Goal: Task Accomplishment & Management: Use online tool/utility

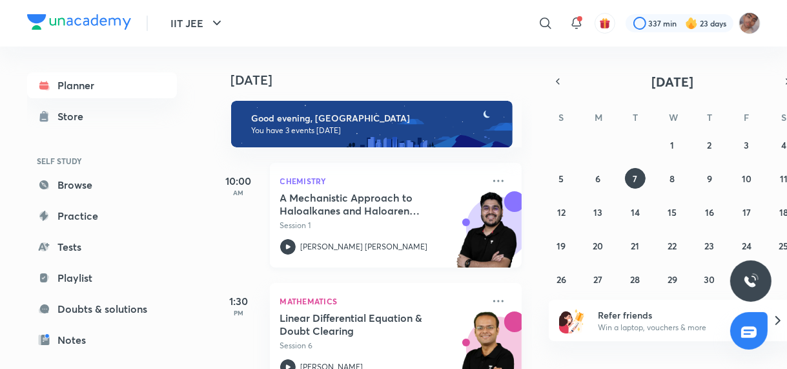
scroll to position [148, 0]
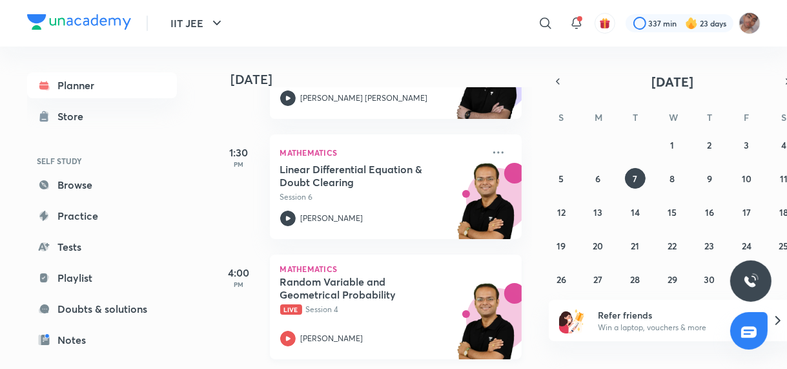
click at [434, 323] on div "Random Variable and Geometrical Probability Live Session 4 [PERSON_NAME]" at bounding box center [381, 310] width 203 height 71
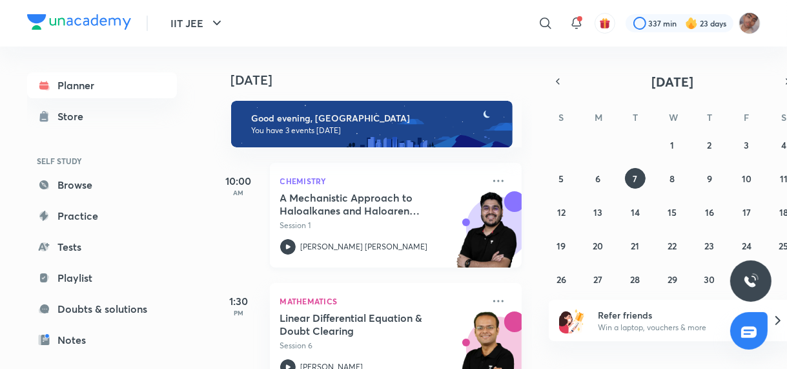
scroll to position [148, 0]
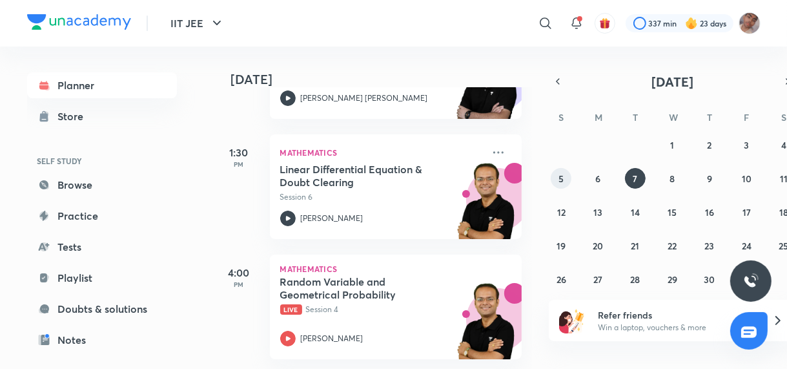
click at [559, 177] on abbr "5" at bounding box center [560, 178] width 5 height 12
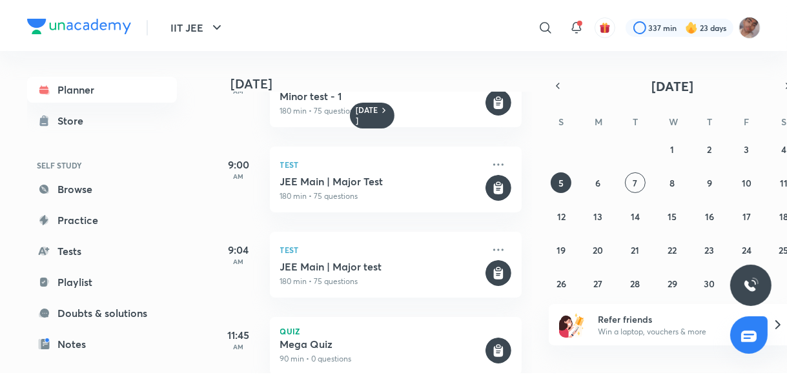
scroll to position [135, 0]
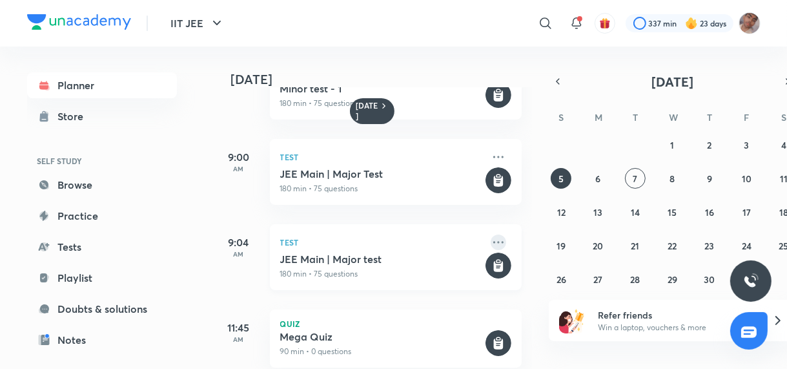
click at [491, 235] on icon at bounding box center [498, 241] width 15 height 15
click at [583, 264] on li "Go to course page" at bounding box center [580, 272] width 128 height 29
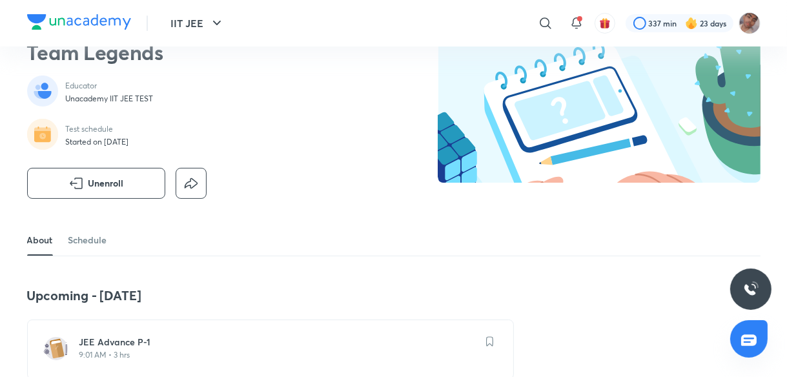
scroll to position [87, 0]
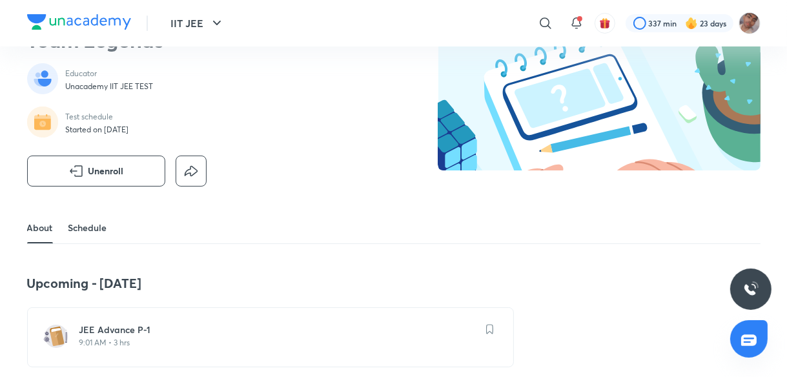
click at [90, 224] on link "Schedule" at bounding box center [87, 227] width 39 height 31
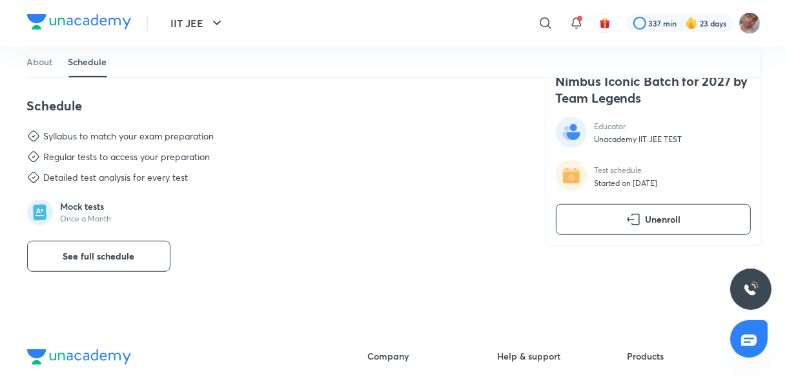
scroll to position [579, 0]
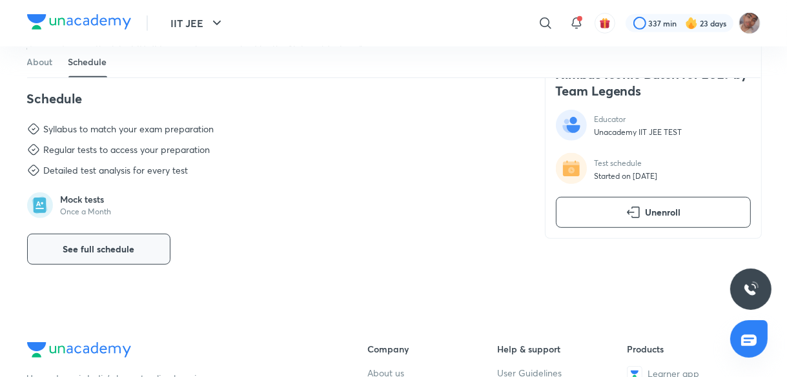
click at [114, 260] on button "See full schedule" at bounding box center [98, 249] width 143 height 31
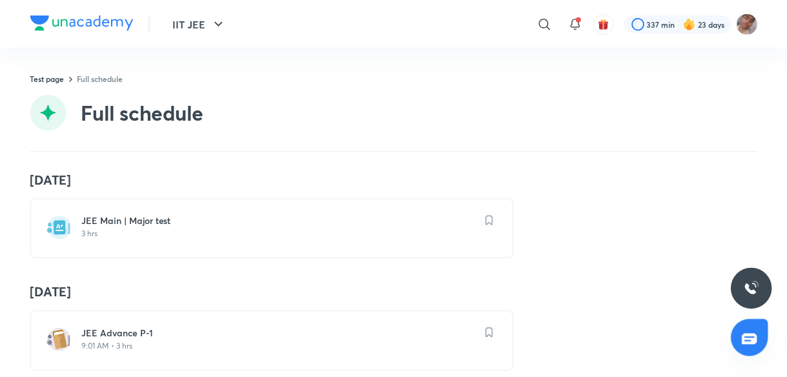
scroll to position [542, 0]
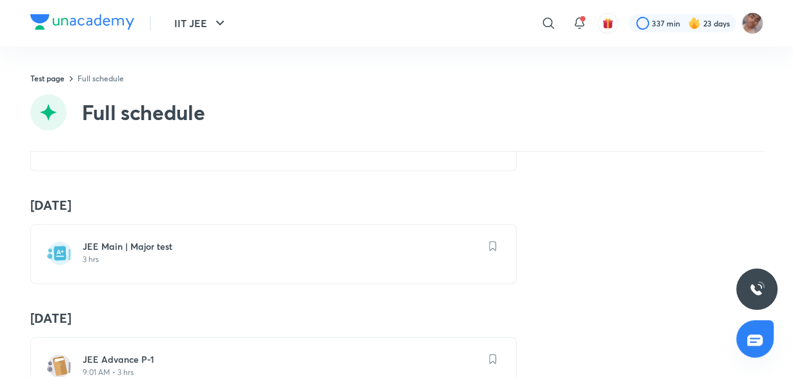
click at [272, 260] on p "3 hrs" at bounding box center [282, 259] width 398 height 10
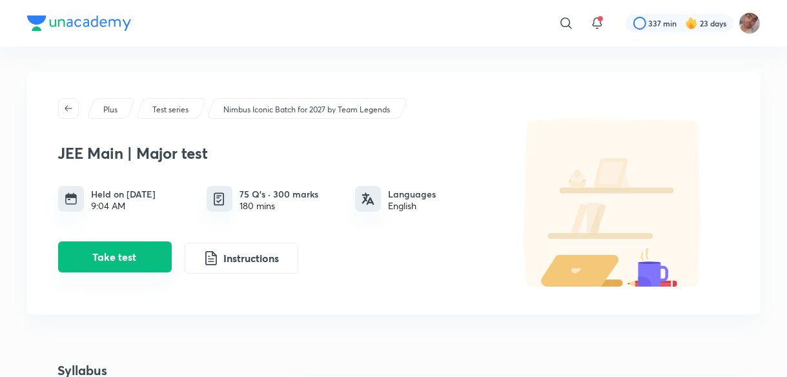
click at [130, 253] on button "Take test" at bounding box center [115, 256] width 114 height 31
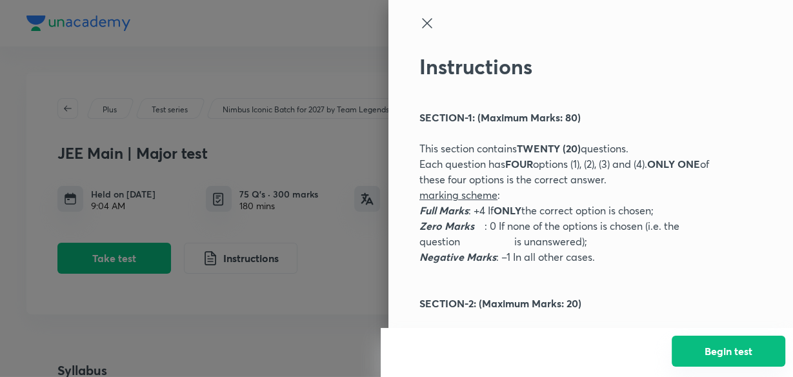
click at [731, 342] on button "Begin test" at bounding box center [729, 351] width 114 height 31
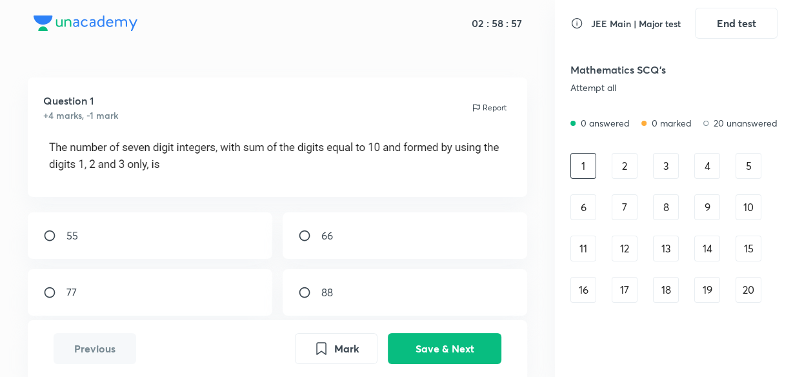
click at [230, 286] on div "77" at bounding box center [150, 292] width 245 height 46
radio input "true"
click at [486, 342] on button "Save & Next" at bounding box center [445, 347] width 114 height 31
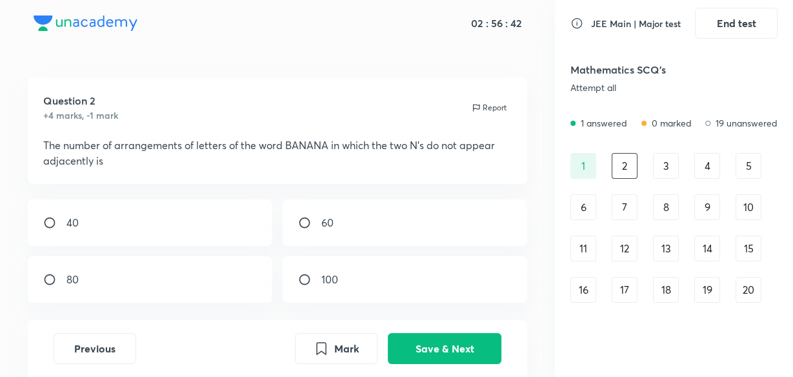
click at [190, 211] on div "40" at bounding box center [150, 222] width 245 height 46
radio input "true"
click at [451, 353] on button "Save & Next" at bounding box center [445, 347] width 114 height 31
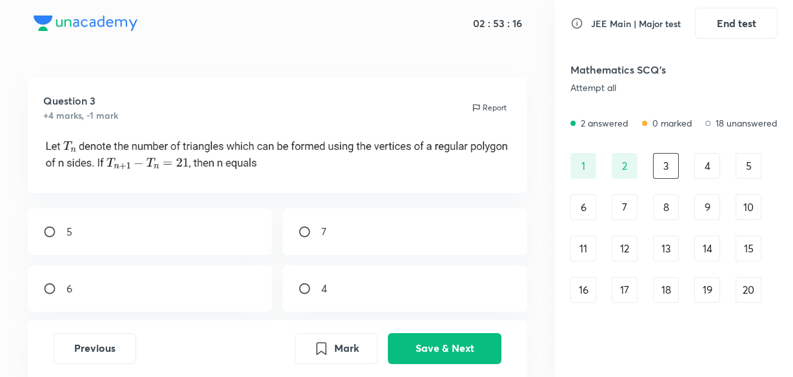
click at [362, 234] on div "7" at bounding box center [405, 232] width 245 height 46
radio input "true"
click at [454, 347] on button "Save & Next" at bounding box center [445, 347] width 114 height 31
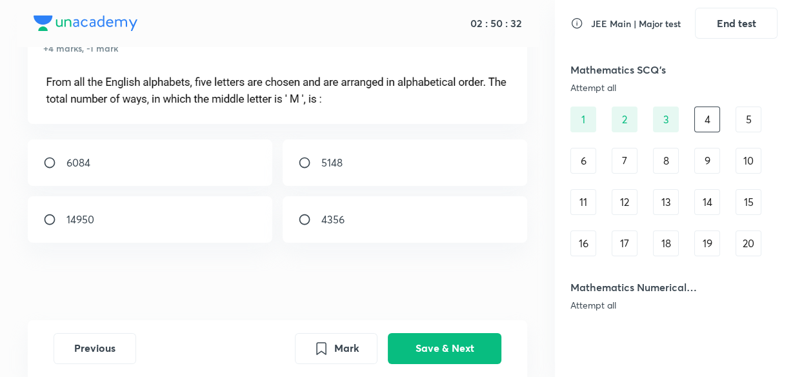
scroll to position [36, 0]
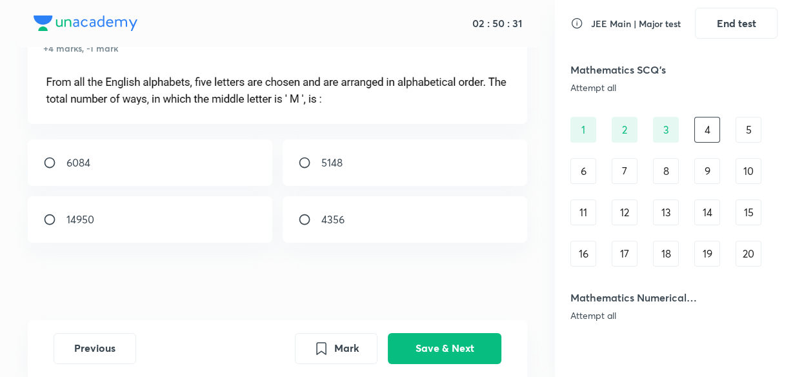
click at [749, 248] on div "20" at bounding box center [749, 254] width 26 height 26
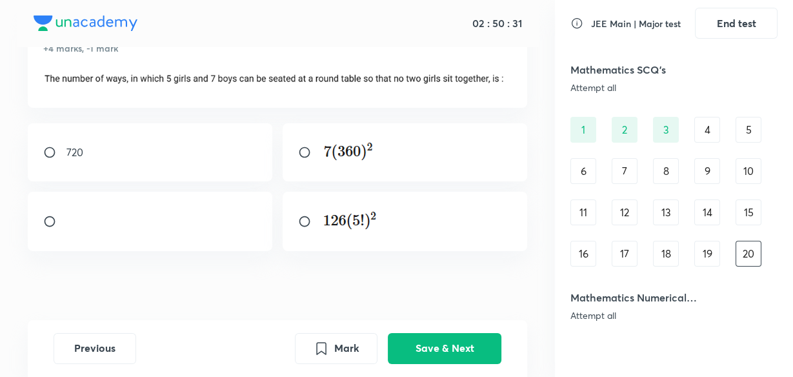
scroll to position [67, 0]
click at [247, 217] on div at bounding box center [150, 221] width 245 height 59
radio input "true"
click at [487, 343] on button "Save & Next" at bounding box center [445, 347] width 114 height 31
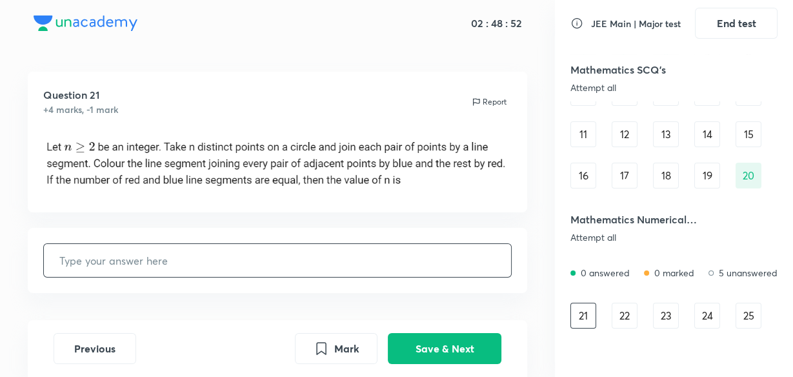
scroll to position [115, 0]
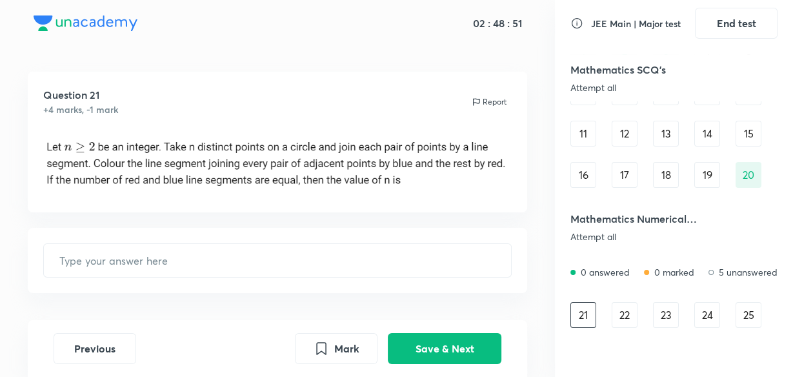
click at [708, 176] on div "19" at bounding box center [708, 175] width 26 height 26
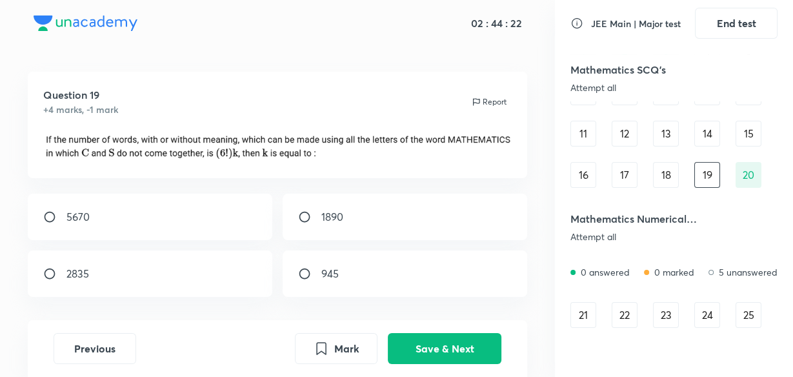
click at [418, 208] on div "1890" at bounding box center [405, 217] width 245 height 46
radio input "true"
click at [445, 349] on button "Save & Next" at bounding box center [445, 347] width 114 height 31
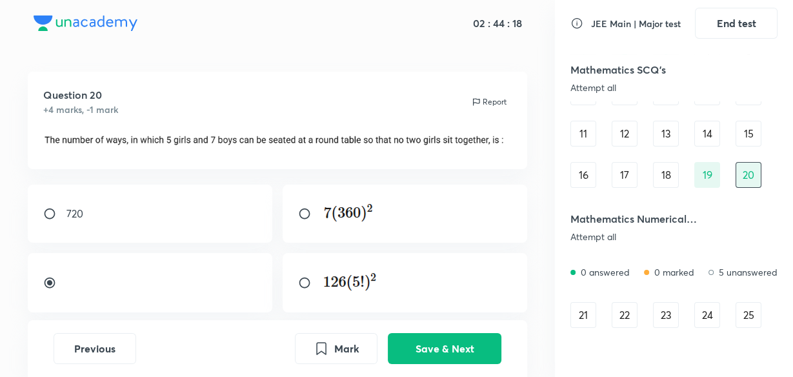
click at [662, 176] on div "18" at bounding box center [666, 175] width 26 height 26
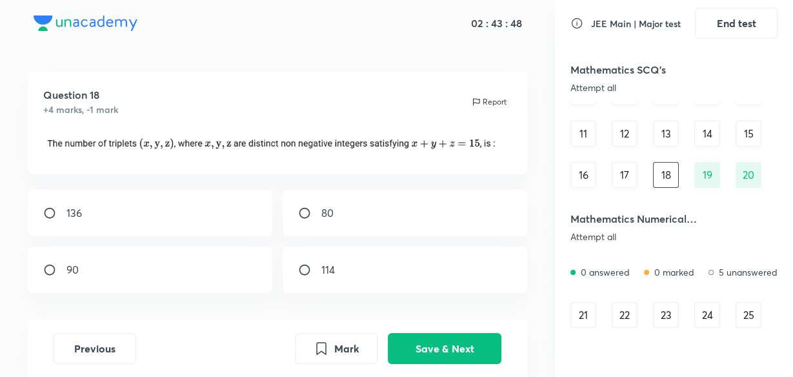
click at [204, 207] on div "136" at bounding box center [150, 213] width 245 height 46
radio input "true"
click at [407, 334] on button "Save & Next" at bounding box center [445, 347] width 114 height 31
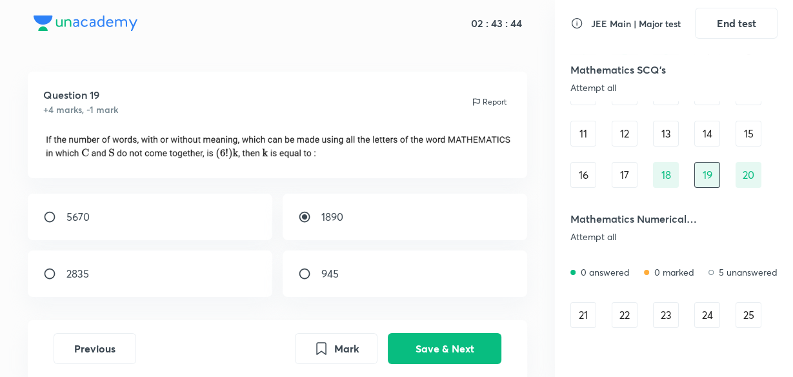
click at [616, 175] on div "17" at bounding box center [625, 175] width 26 height 26
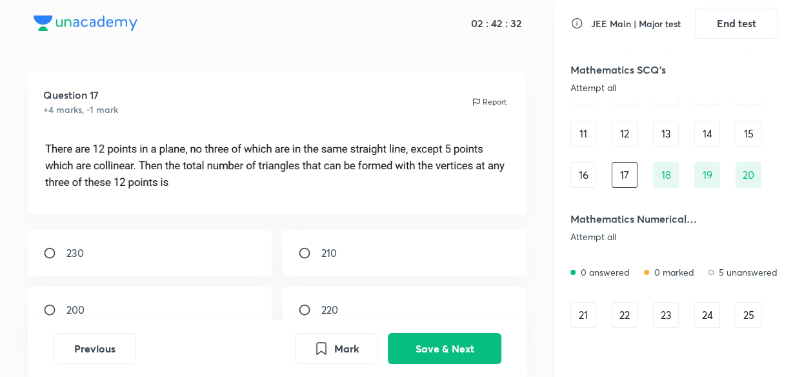
click at [160, 301] on div "200" at bounding box center [150, 310] width 245 height 46
radio input "true"
click at [438, 350] on button "Save & Next" at bounding box center [445, 347] width 114 height 31
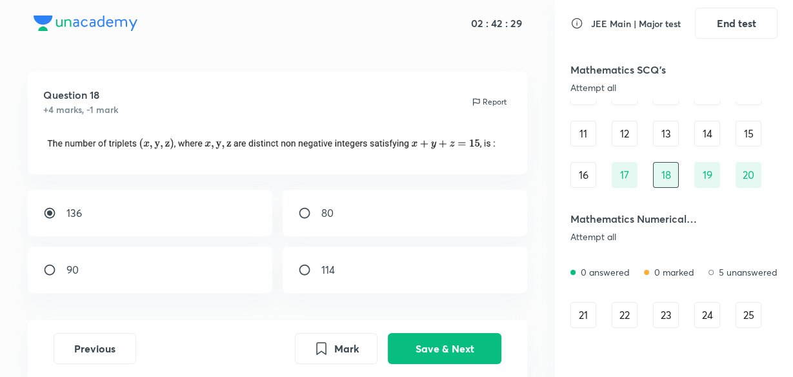
click at [584, 182] on div "16" at bounding box center [584, 175] width 26 height 26
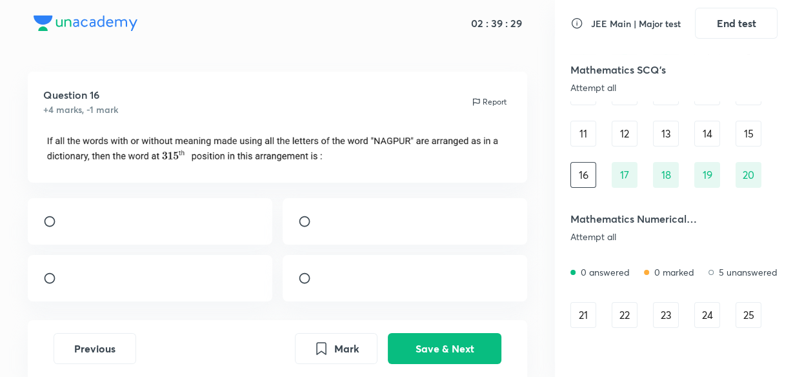
click at [405, 301] on div at bounding box center [405, 278] width 245 height 46
radio input "true"
click at [427, 217] on div at bounding box center [405, 221] width 245 height 46
radio input "true"
radio input "false"
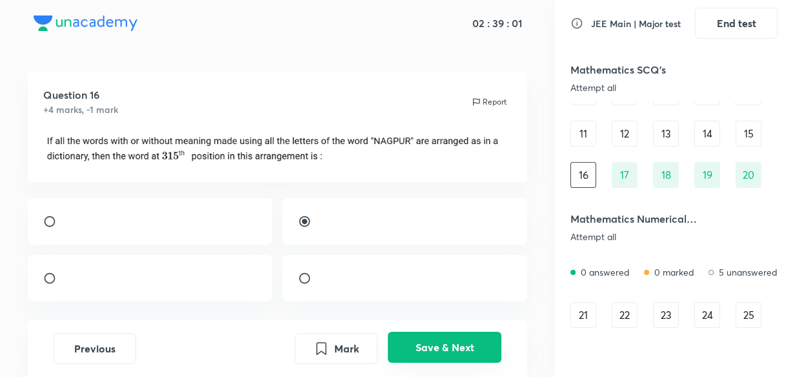
click at [455, 343] on button "Save & Next" at bounding box center [445, 347] width 114 height 31
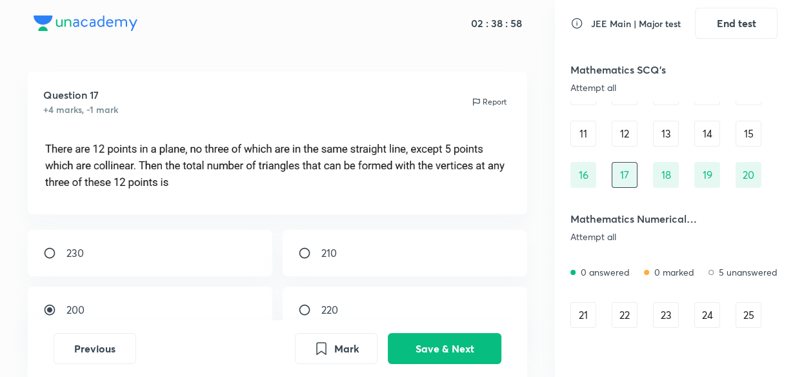
click at [750, 133] on div "15" at bounding box center [749, 134] width 26 height 26
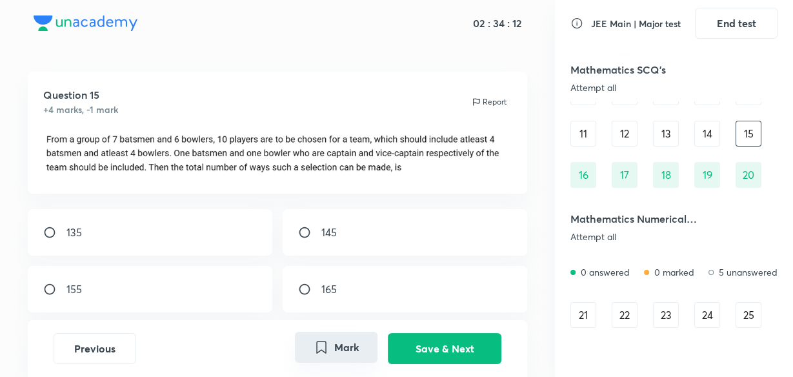
click at [345, 350] on button "Mark" at bounding box center [336, 347] width 83 height 31
click at [708, 125] on div "14" at bounding box center [708, 134] width 26 height 26
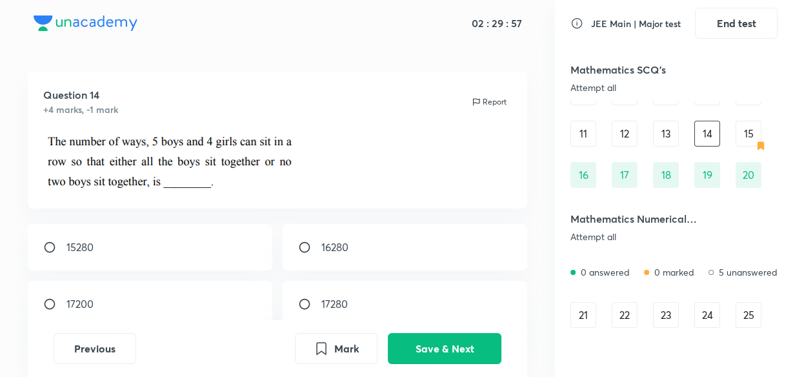
click at [414, 295] on div "17280" at bounding box center [405, 304] width 245 height 46
radio input "true"
click at [464, 343] on button "Save & Next" at bounding box center [445, 347] width 114 height 31
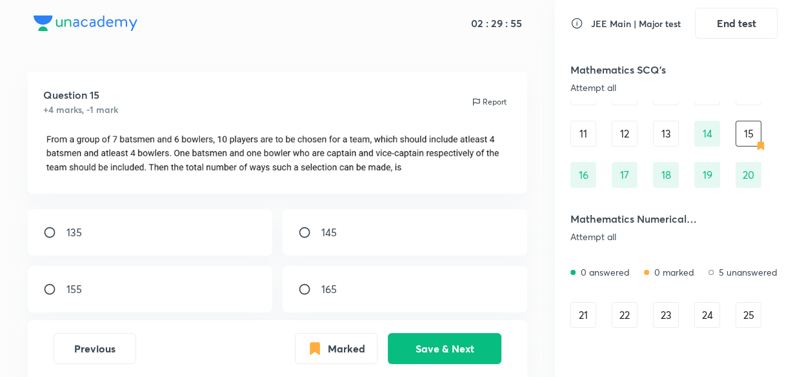
click at [654, 136] on div "13" at bounding box center [666, 134] width 26 height 26
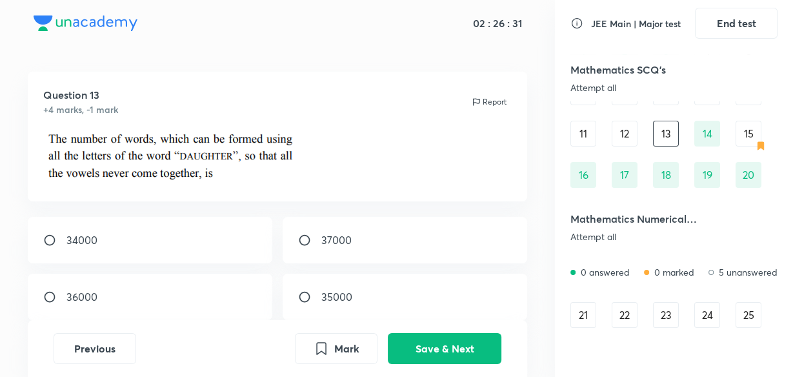
click at [184, 309] on div "36000" at bounding box center [150, 297] width 245 height 46
radio input "true"
click at [430, 338] on button "Save & Next" at bounding box center [445, 347] width 114 height 31
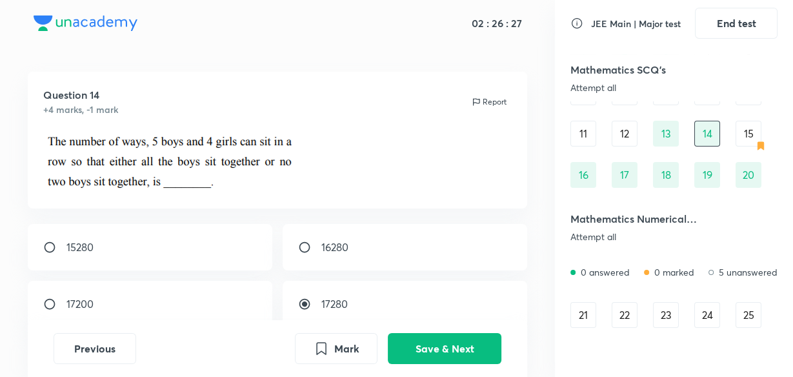
click at [624, 135] on div "12" at bounding box center [625, 134] width 26 height 26
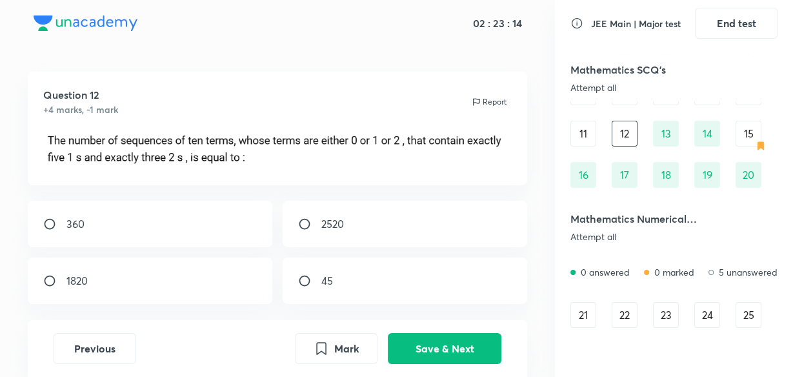
click at [371, 221] on div "2520" at bounding box center [405, 224] width 245 height 46
radio input "true"
click at [455, 340] on button "Save & Next" at bounding box center [445, 347] width 114 height 31
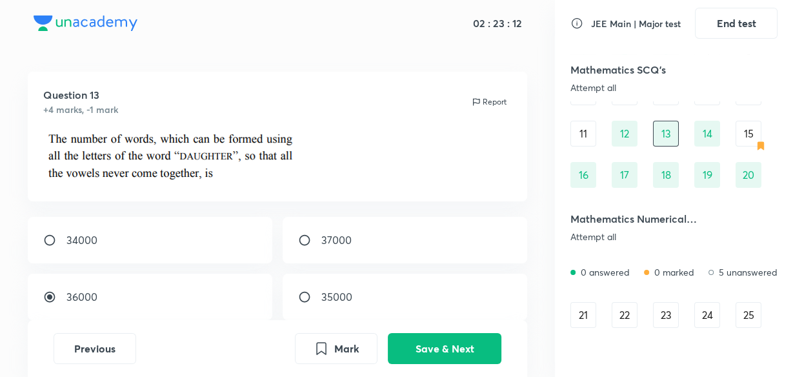
click at [584, 125] on div "11" at bounding box center [584, 134] width 26 height 26
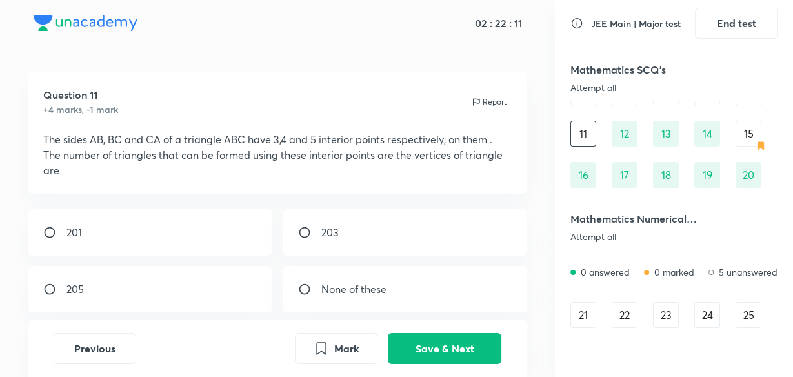
click at [181, 292] on div "205" at bounding box center [150, 289] width 245 height 46
radio input "true"
click at [474, 341] on button "Save & Next" at bounding box center [445, 347] width 114 height 31
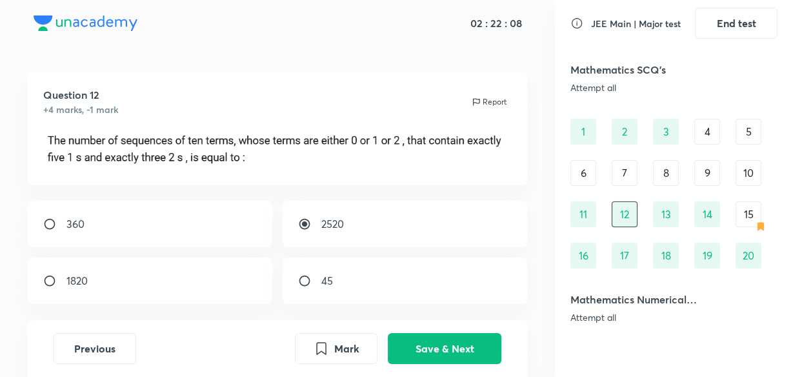
scroll to position [0, 0]
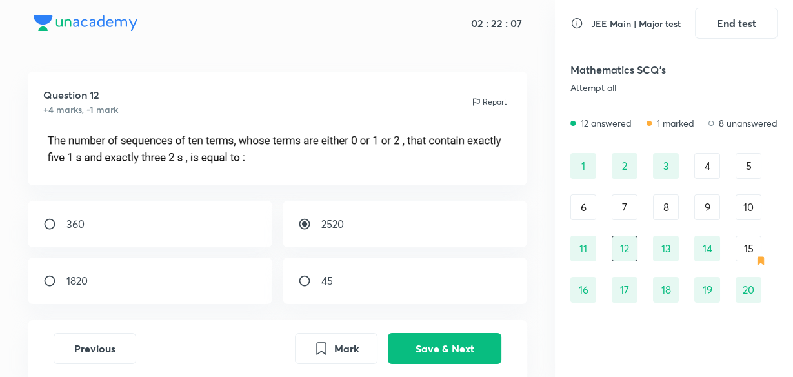
click at [751, 209] on div "10" at bounding box center [749, 207] width 26 height 26
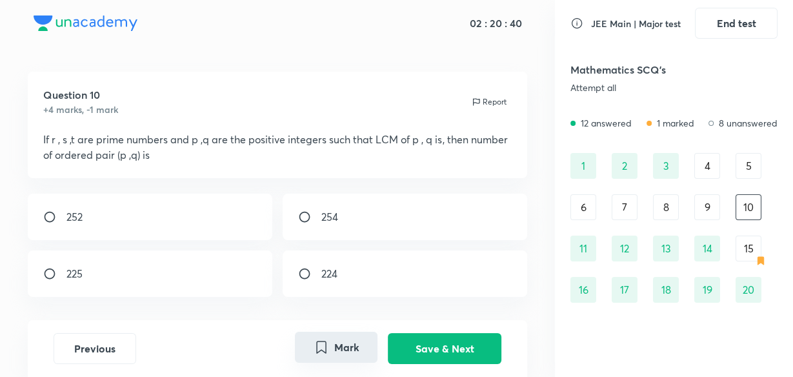
click at [356, 352] on button "Mark" at bounding box center [336, 347] width 83 height 31
click at [714, 203] on div "9" at bounding box center [708, 207] width 26 height 26
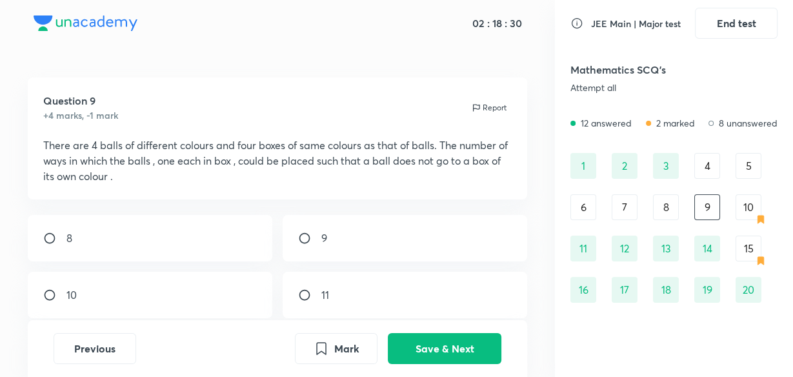
scroll to position [74, 0]
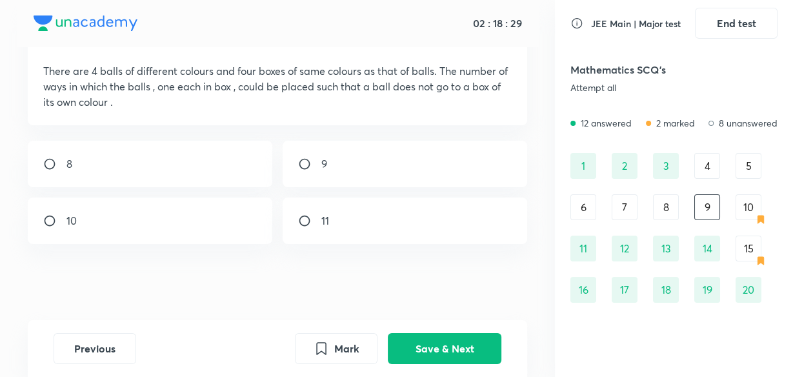
click at [368, 212] on div "11" at bounding box center [405, 221] width 245 height 46
radio input "true"
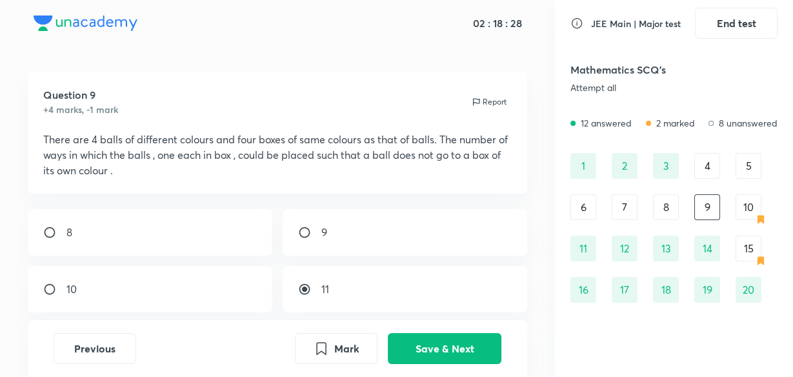
scroll to position [0, 0]
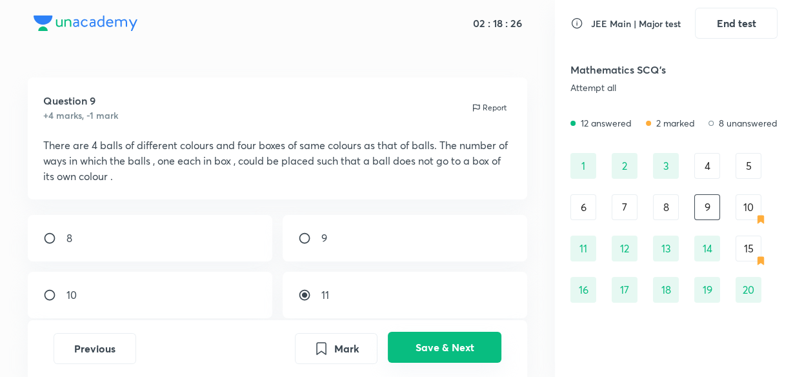
click at [453, 342] on button "Save & Next" at bounding box center [445, 347] width 114 height 31
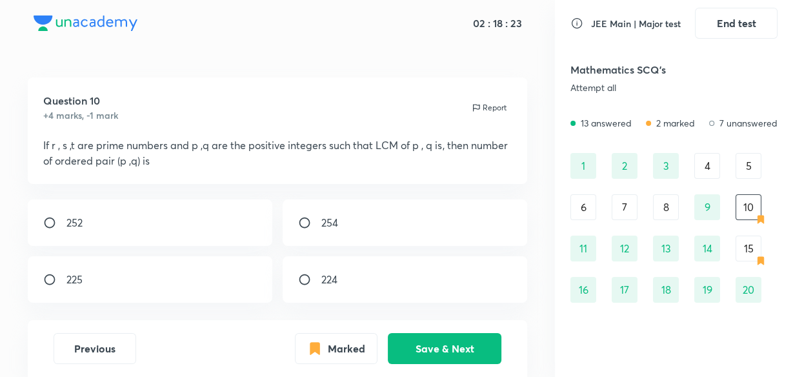
click at [653, 204] on div "8" at bounding box center [666, 207] width 26 height 26
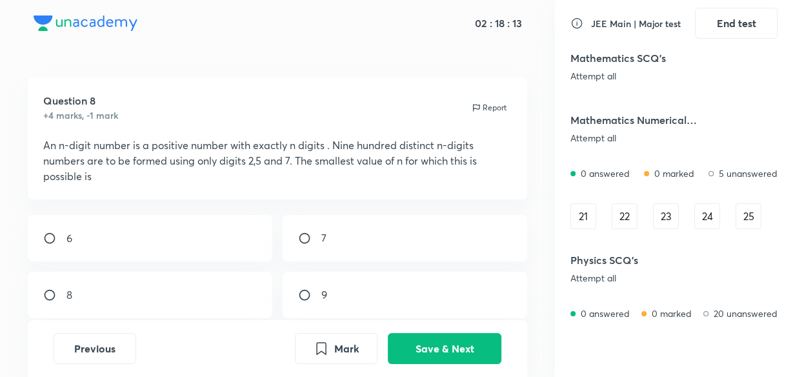
scroll to position [269, 0]
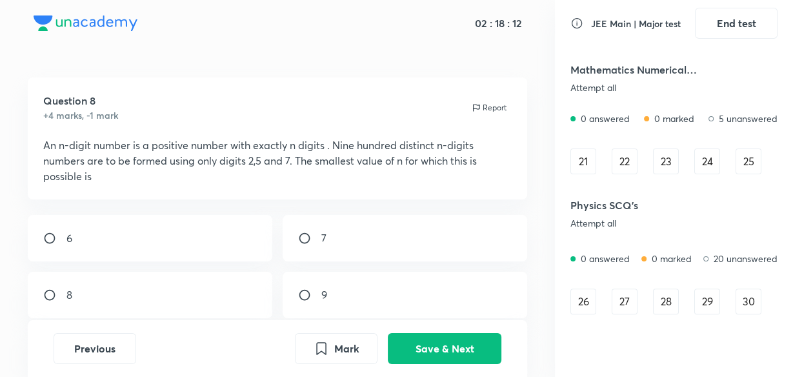
click at [591, 163] on div "21" at bounding box center [584, 161] width 26 height 26
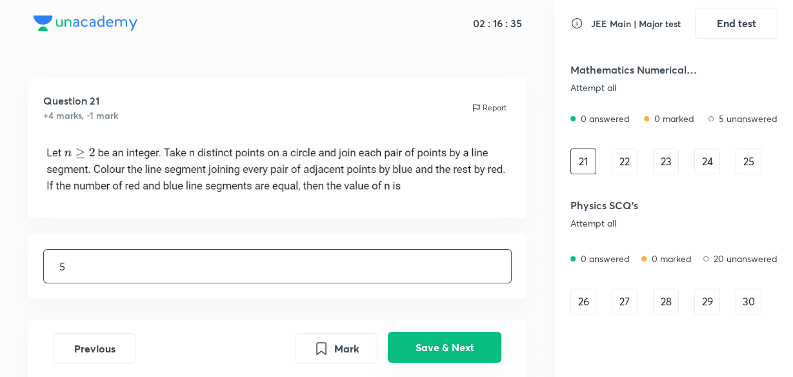
type input "5"
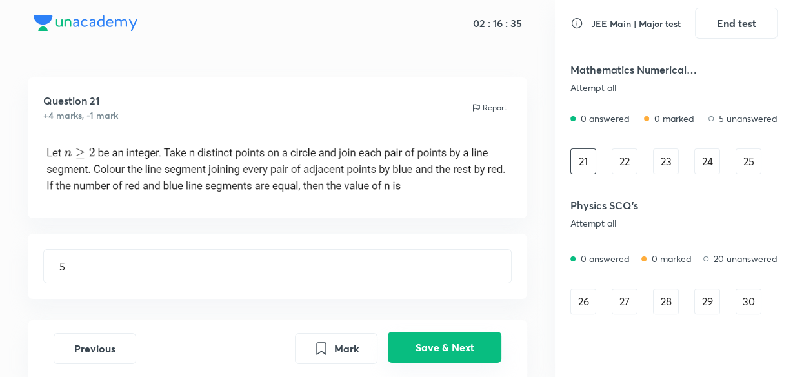
click at [407, 340] on button "Save & Next" at bounding box center [445, 347] width 114 height 31
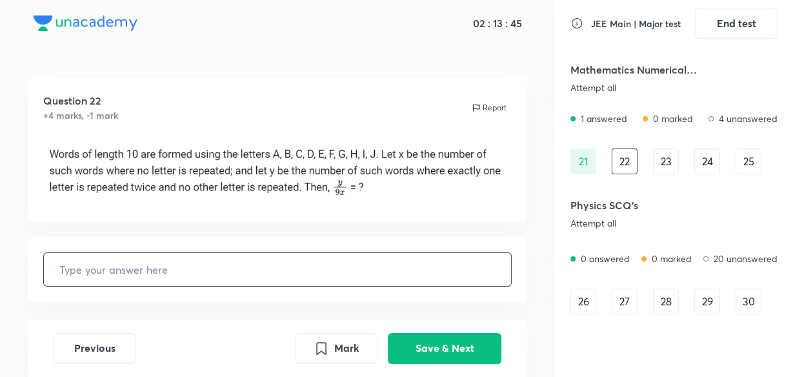
click at [197, 260] on input "text" at bounding box center [277, 269] width 467 height 33
type input "5"
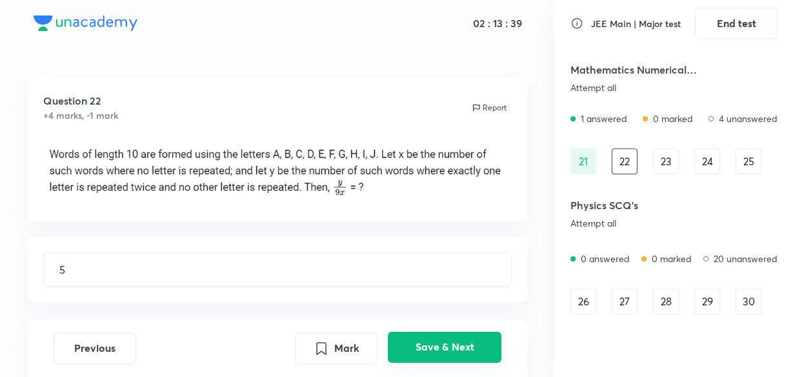
click at [408, 343] on button "Save & Next" at bounding box center [445, 347] width 114 height 31
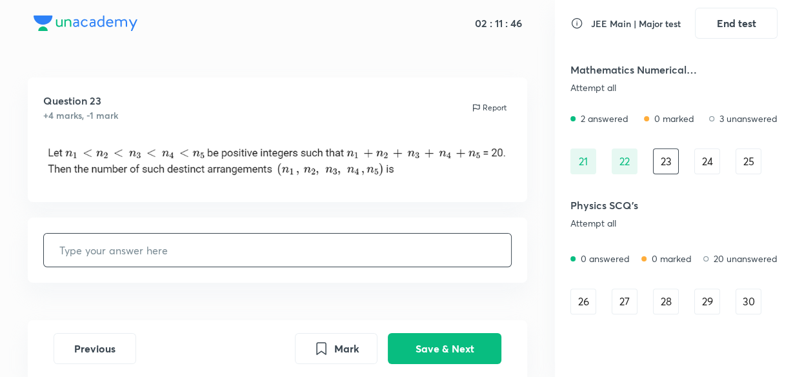
click at [207, 251] on input "text" at bounding box center [277, 250] width 467 height 33
type input "1001"
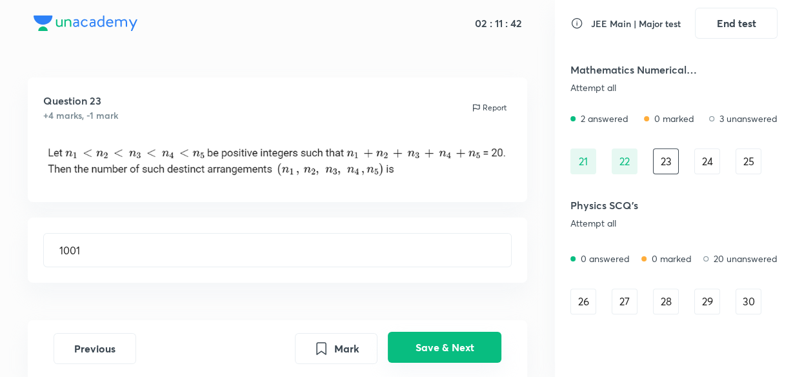
click at [454, 351] on button "Save & Next" at bounding box center [445, 347] width 114 height 31
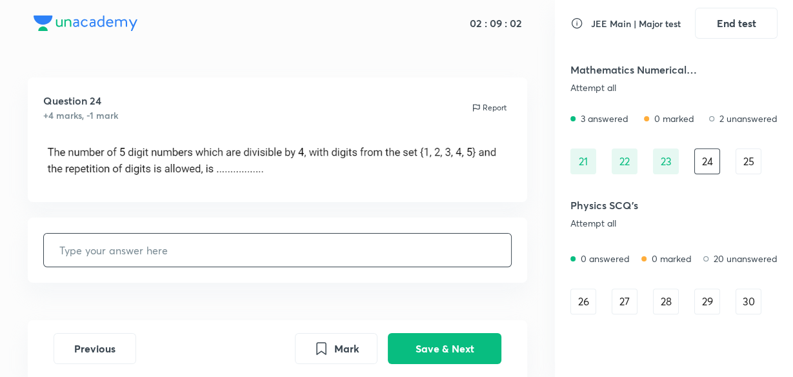
click at [211, 263] on input "text" at bounding box center [277, 250] width 467 height 33
type input "220"
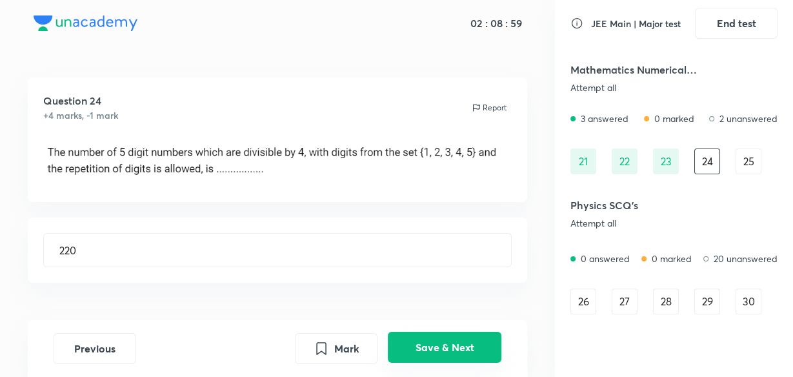
click at [428, 338] on button "Save & Next" at bounding box center [445, 347] width 114 height 31
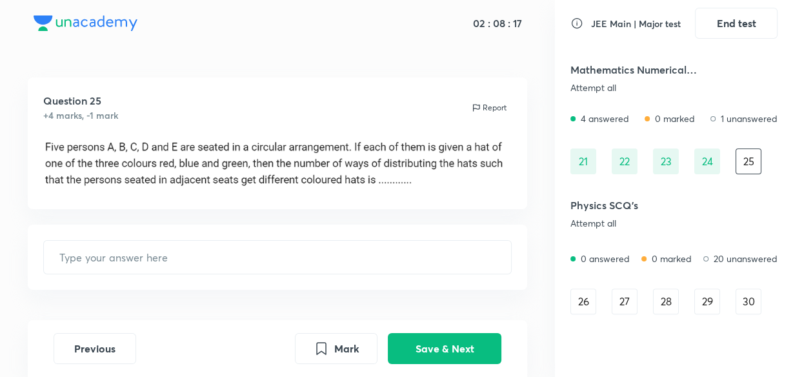
click at [589, 306] on div "26" at bounding box center [584, 302] width 26 height 26
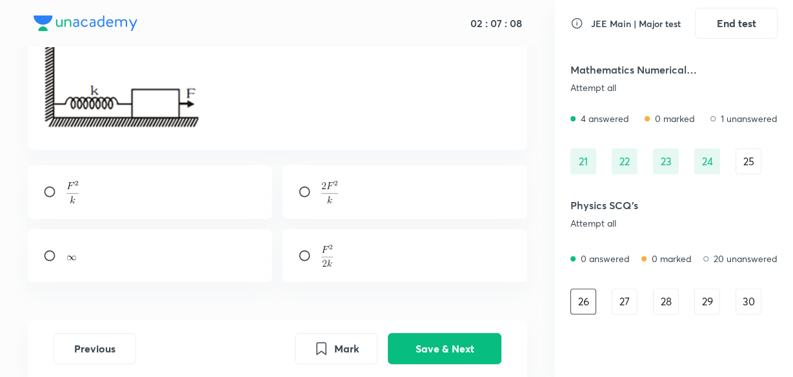
scroll to position [154, 0]
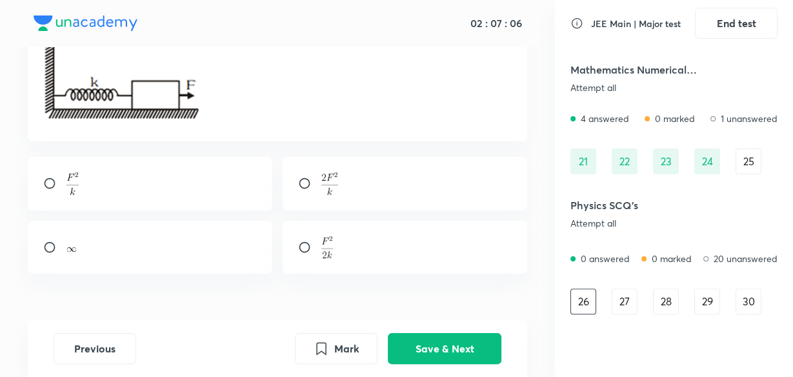
click at [376, 176] on div at bounding box center [405, 184] width 245 height 54
radio input "true"
click at [447, 342] on button "Save & Next" at bounding box center [445, 347] width 114 height 31
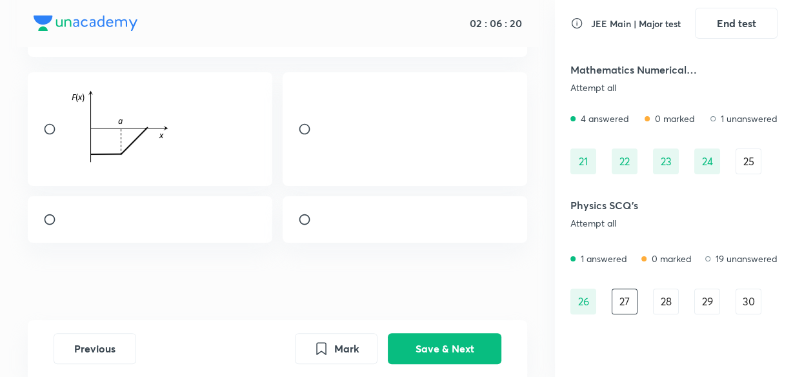
scroll to position [261, 0]
click at [218, 213] on div at bounding box center [150, 219] width 245 height 46
radio input "true"
click at [449, 347] on button "Save & Next" at bounding box center [445, 347] width 114 height 31
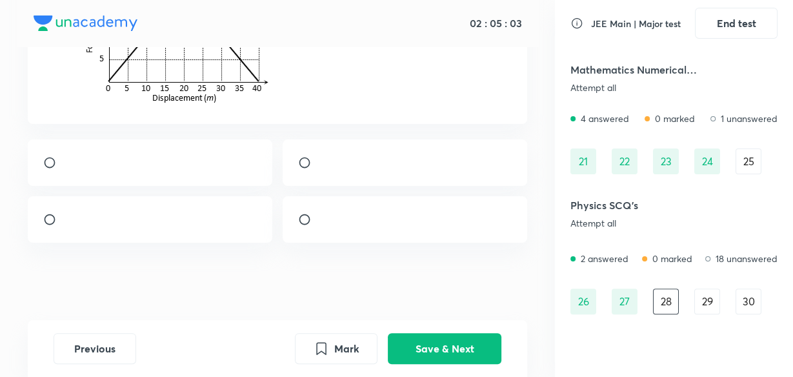
scroll to position [180, 0]
click at [202, 214] on div at bounding box center [150, 219] width 245 height 46
radio input "true"
click at [461, 347] on button "Save & Next" at bounding box center [445, 347] width 114 height 31
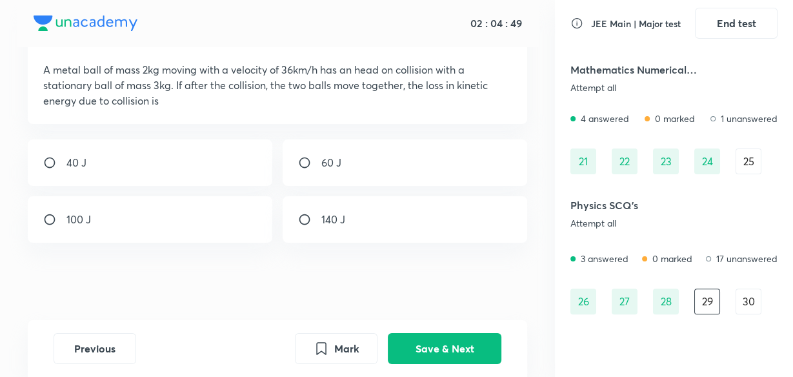
scroll to position [0, 0]
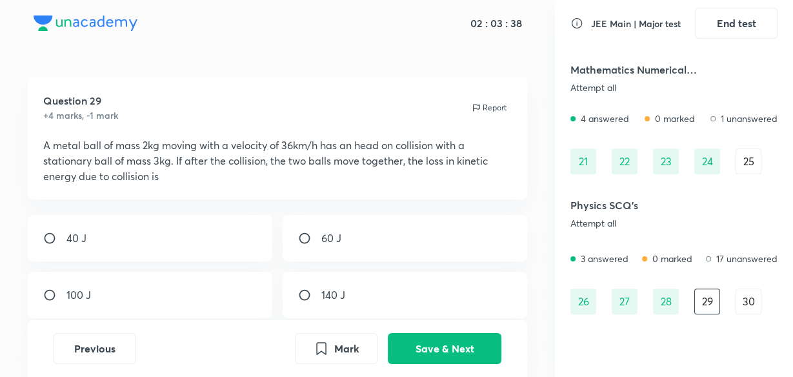
click at [365, 242] on div "60 J" at bounding box center [405, 238] width 245 height 46
radio input "true"
click at [476, 351] on button "Save & Next" at bounding box center [445, 347] width 114 height 31
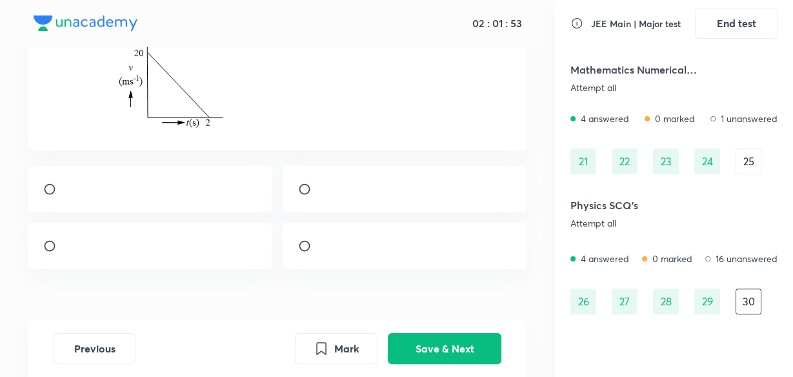
scroll to position [147, 0]
click at [201, 194] on div at bounding box center [150, 190] width 245 height 46
radio input "true"
click at [434, 342] on button "Save & Next" at bounding box center [445, 347] width 114 height 31
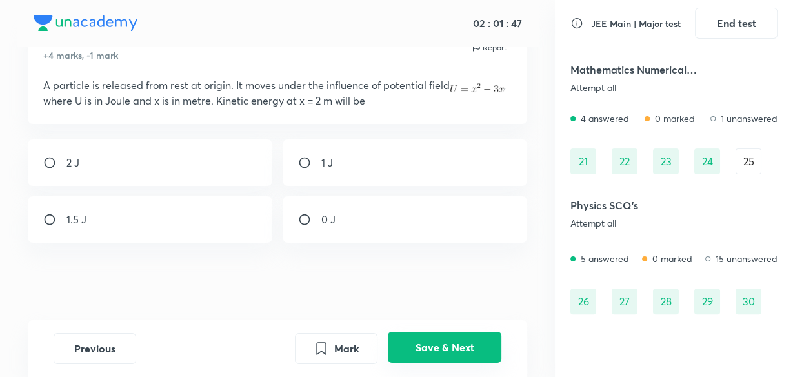
scroll to position [296, 0]
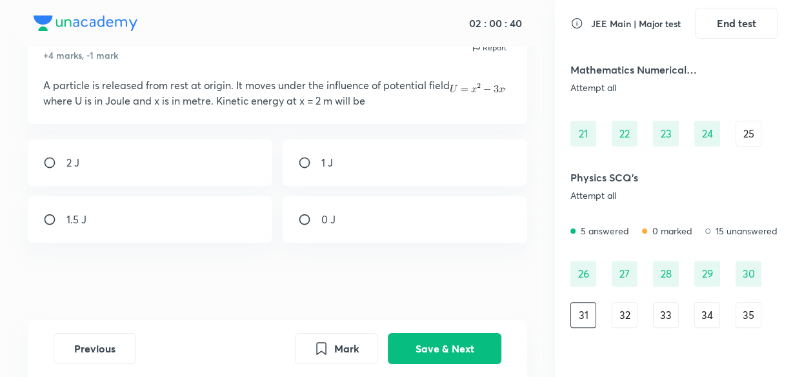
click at [227, 174] on div "2 J" at bounding box center [150, 162] width 245 height 46
radio input "true"
click at [434, 345] on button "Save & Next" at bounding box center [445, 347] width 114 height 31
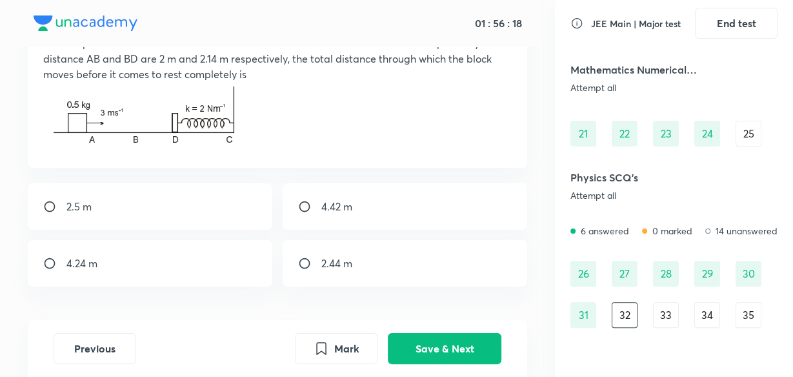
scroll to position [88, 0]
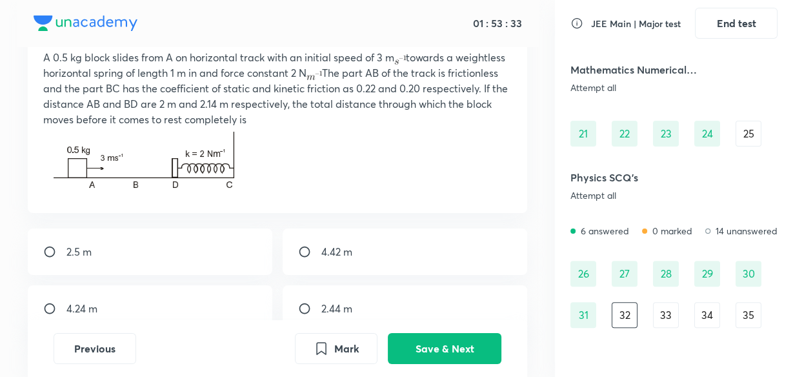
click at [384, 254] on div "4.42 m" at bounding box center [405, 252] width 245 height 46
radio input "true"
click at [455, 358] on button "Save & Next" at bounding box center [445, 347] width 114 height 31
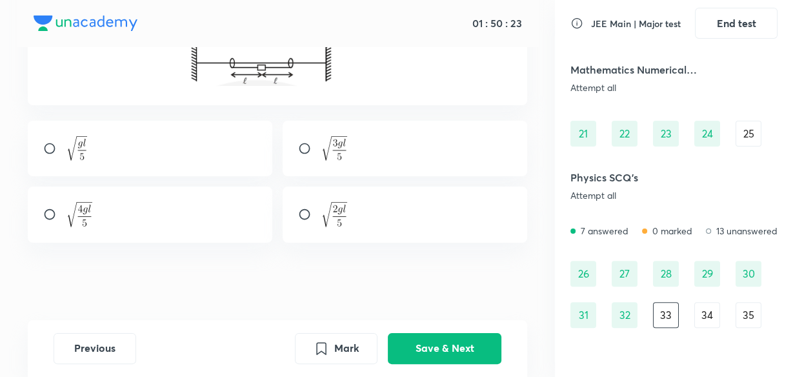
scroll to position [0, 0]
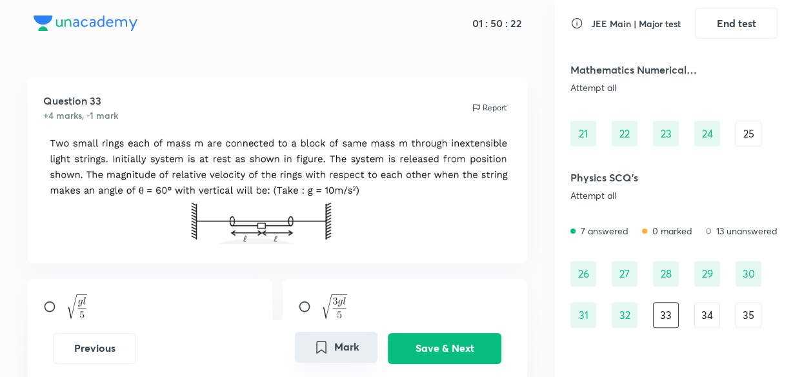
click at [346, 340] on button "Mark" at bounding box center [336, 347] width 83 height 31
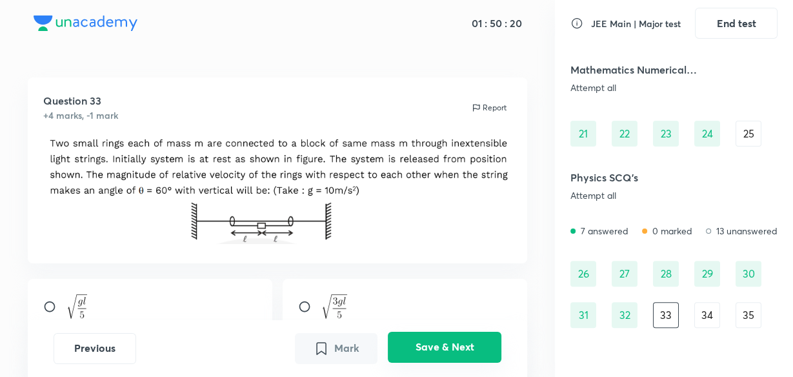
click at [449, 347] on button "Save & Next" at bounding box center [445, 347] width 114 height 31
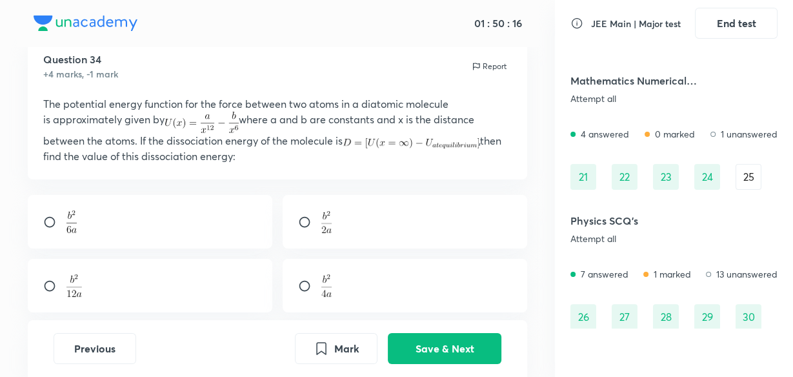
scroll to position [248, 0]
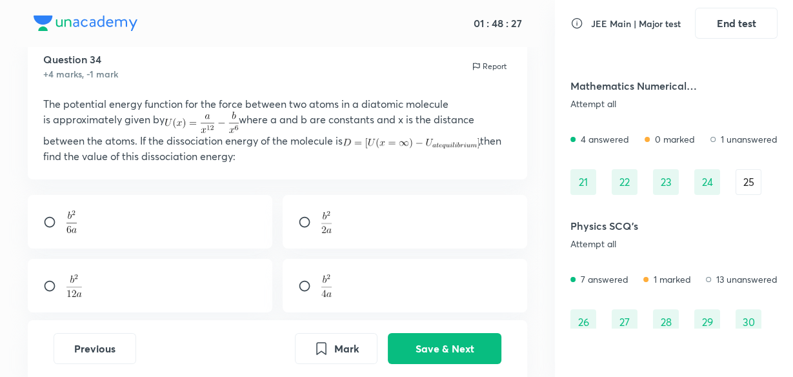
click at [414, 279] on div at bounding box center [405, 286] width 245 height 54
radio input "true"
click at [464, 349] on button "Save & Next" at bounding box center [445, 347] width 114 height 31
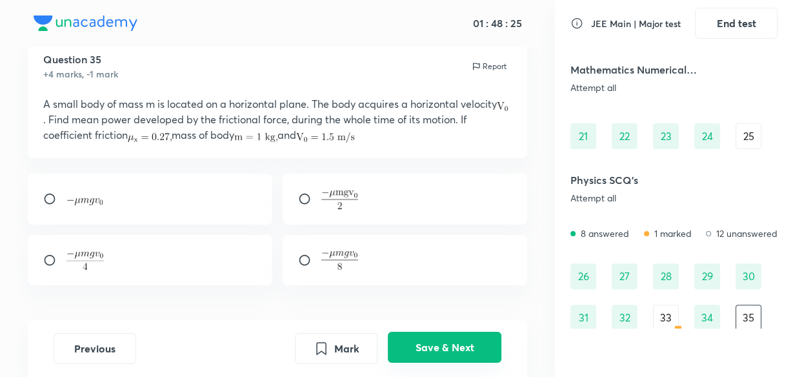
scroll to position [296, 0]
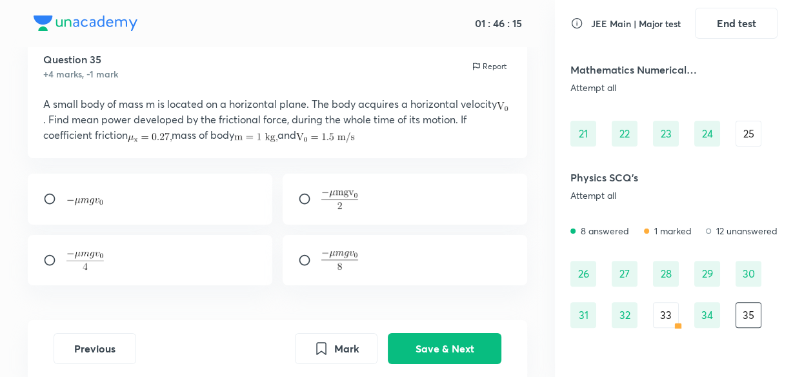
click at [431, 194] on div at bounding box center [405, 199] width 245 height 51
radio input "true"
click at [216, 190] on div at bounding box center [150, 199] width 245 height 51
radio input "true"
radio input "false"
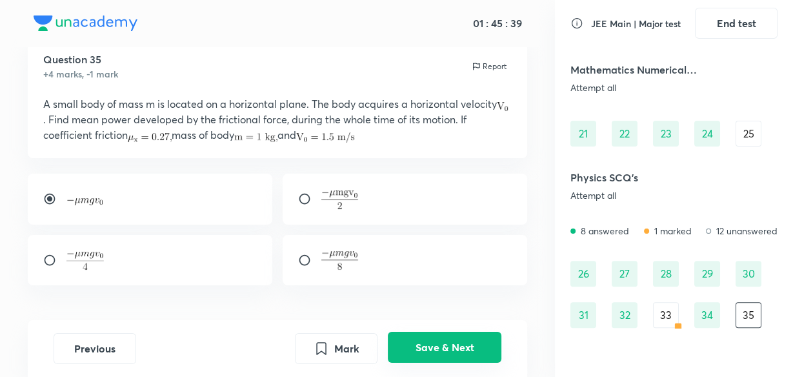
click at [449, 341] on button "Save & Next" at bounding box center [445, 347] width 114 height 31
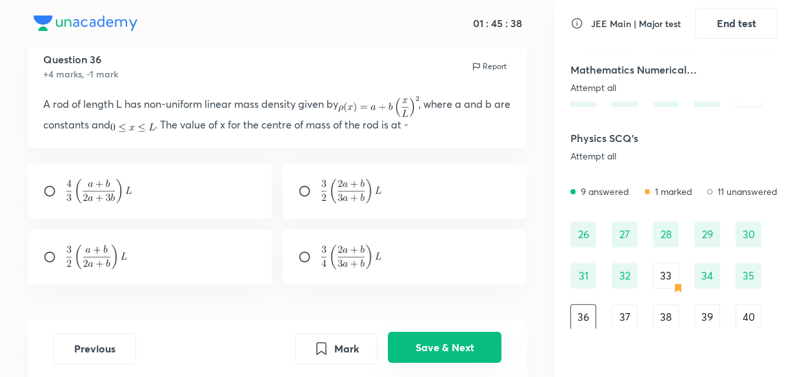
scroll to position [338, 0]
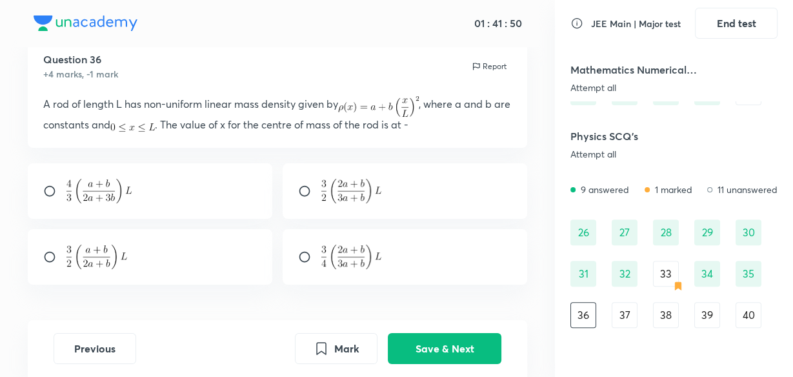
click at [433, 257] on div at bounding box center [405, 257] width 245 height 56
radio input "true"
click at [440, 338] on button "Save & Next" at bounding box center [445, 347] width 114 height 31
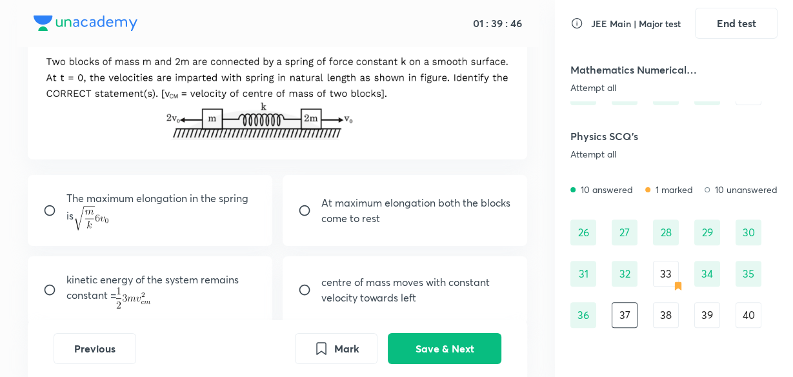
scroll to position [76, 0]
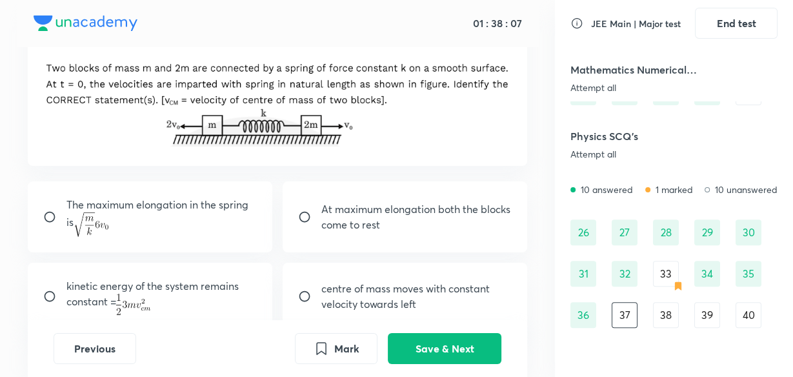
click at [433, 236] on div "At maximum elongation both the blocks come to rest" at bounding box center [405, 217] width 245 height 72
radio input "true"
click at [458, 347] on button "Save & Next" at bounding box center [445, 347] width 114 height 31
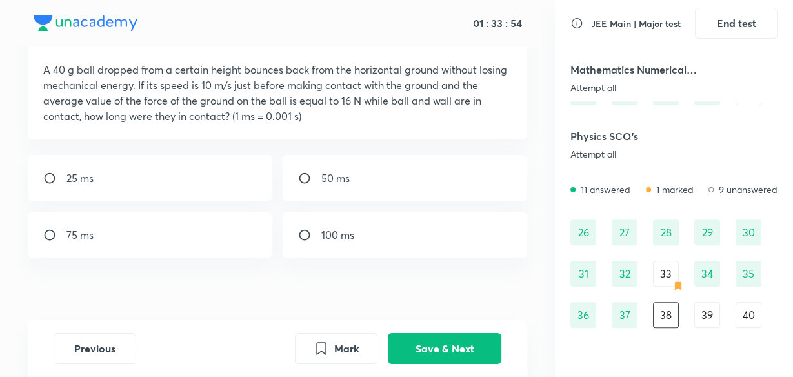
click at [464, 183] on div "50 ms" at bounding box center [405, 178] width 245 height 46
radio input "true"
click at [451, 334] on button "Save & Next" at bounding box center [445, 347] width 114 height 31
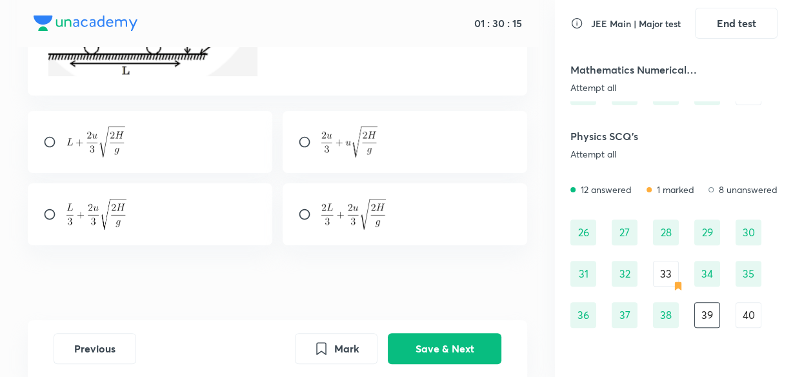
scroll to position [273, 0]
click at [414, 214] on div at bounding box center [405, 214] width 245 height 62
radio input "true"
click at [431, 350] on button "Save & Next" at bounding box center [445, 347] width 114 height 31
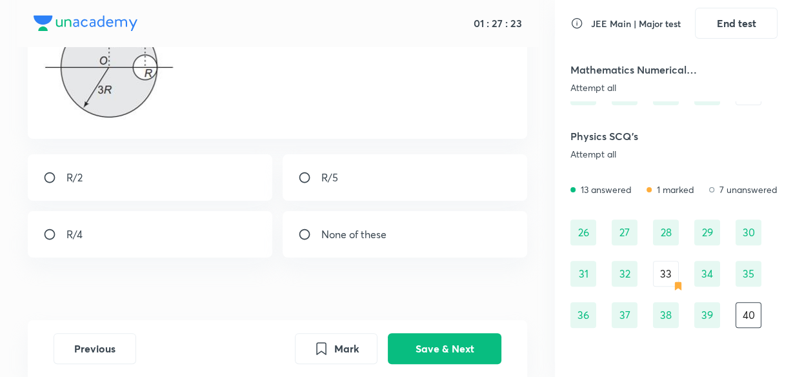
scroll to position [182, 0]
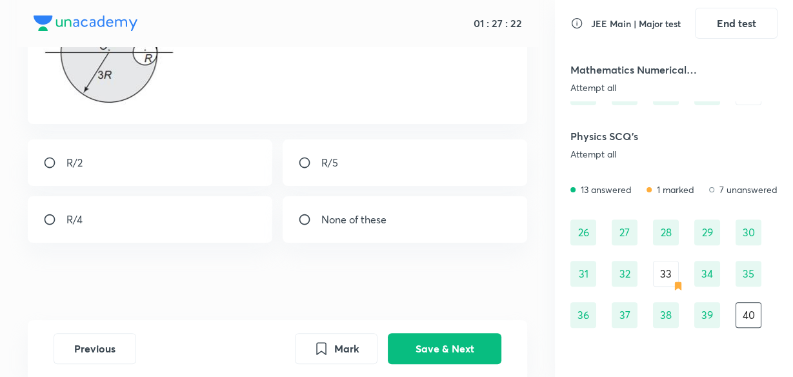
click at [176, 215] on div "R/4" at bounding box center [150, 219] width 245 height 46
radio input "true"
click at [451, 357] on button "Save & Next" at bounding box center [445, 347] width 114 height 31
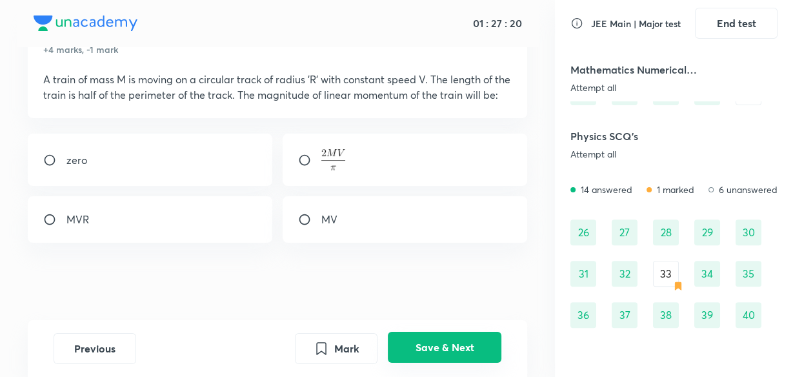
scroll to position [379, 0]
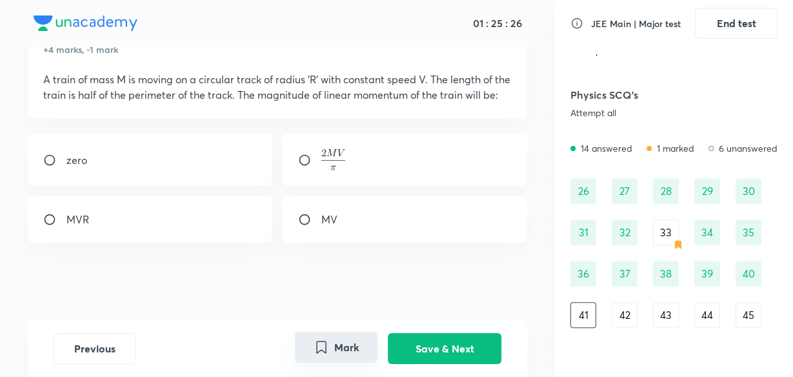
click at [351, 347] on button "Mark" at bounding box center [336, 347] width 83 height 31
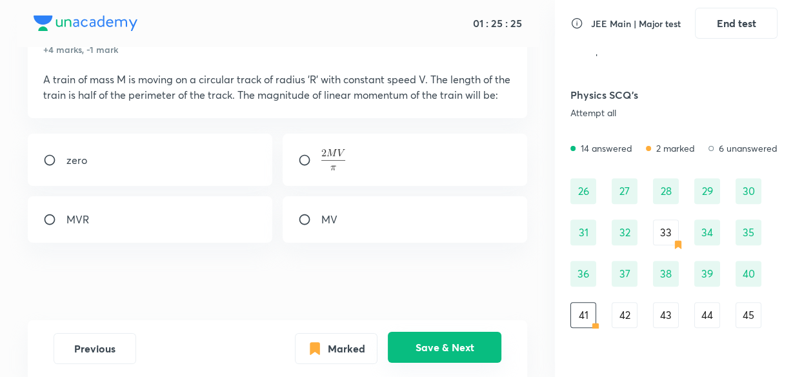
click at [456, 342] on button "Save & Next" at bounding box center [445, 347] width 114 height 31
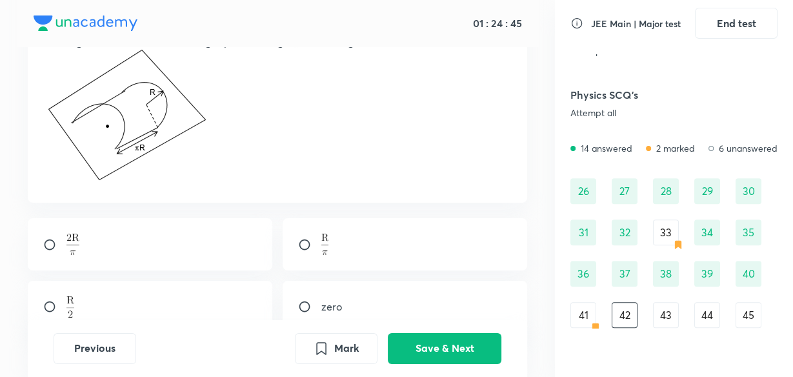
scroll to position [119, 0]
click at [156, 227] on div at bounding box center [150, 244] width 245 height 52
radio input "true"
click at [442, 345] on button "Save & Next" at bounding box center [445, 347] width 114 height 31
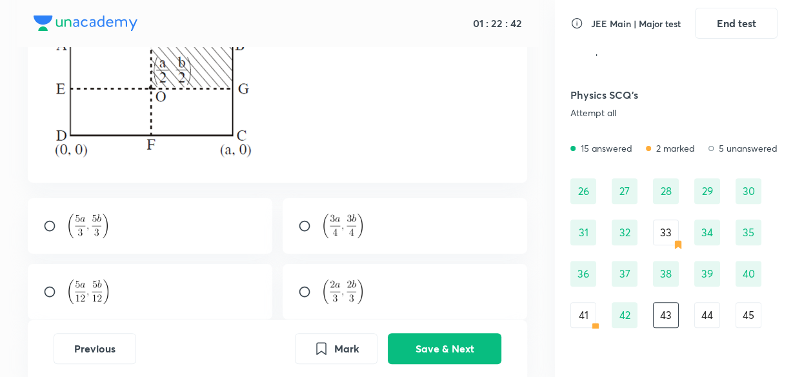
scroll to position [198, 0]
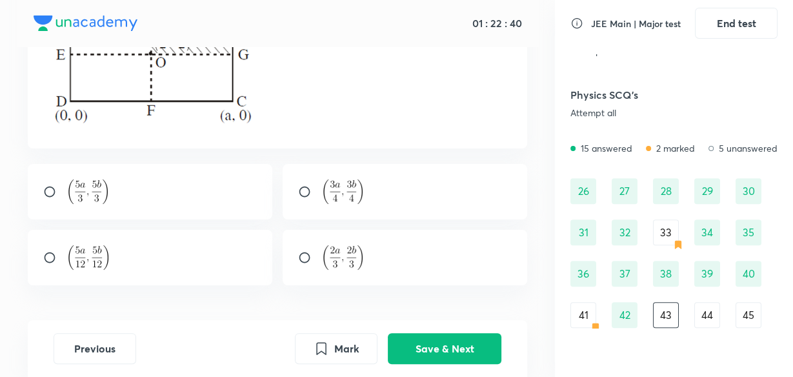
click at [174, 260] on div at bounding box center [150, 258] width 245 height 56
radio input "true"
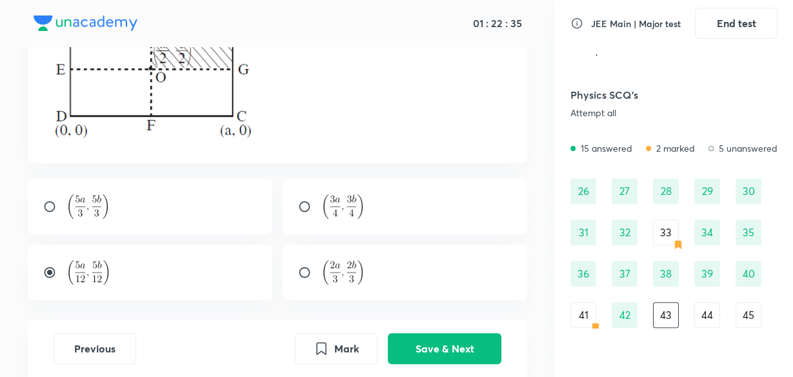
scroll to position [0, 0]
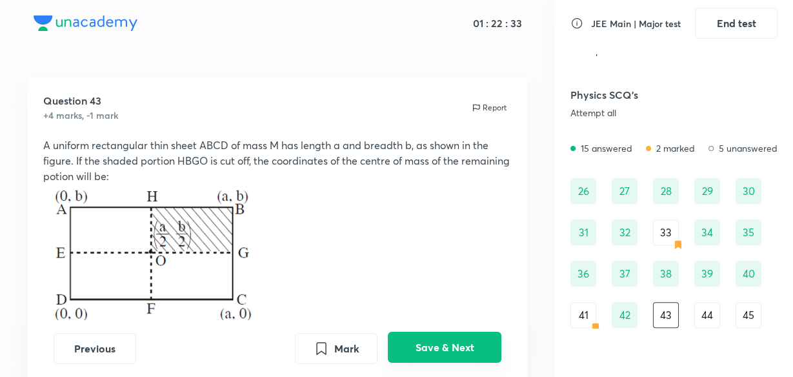
click at [456, 341] on button "Save & Next" at bounding box center [445, 347] width 114 height 31
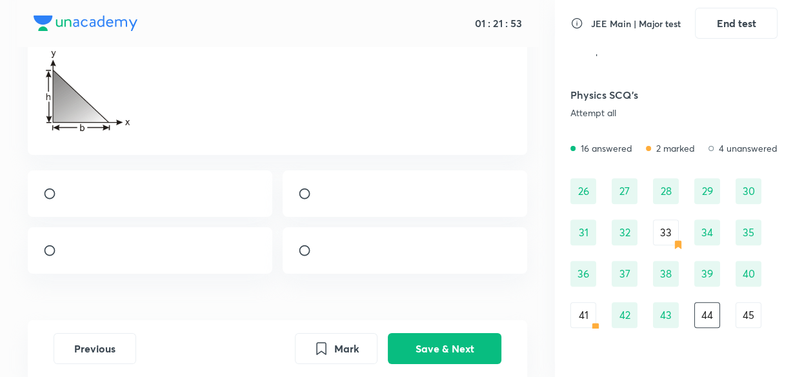
scroll to position [110, 0]
click at [431, 252] on div at bounding box center [405, 247] width 245 height 46
radio input "true"
click at [214, 261] on div at bounding box center [150, 247] width 245 height 46
radio input "true"
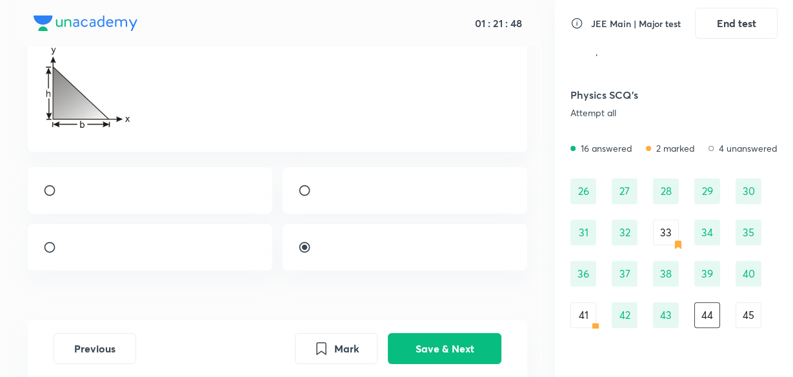
radio input "false"
click at [437, 341] on button "Save & Next" at bounding box center [445, 347] width 114 height 31
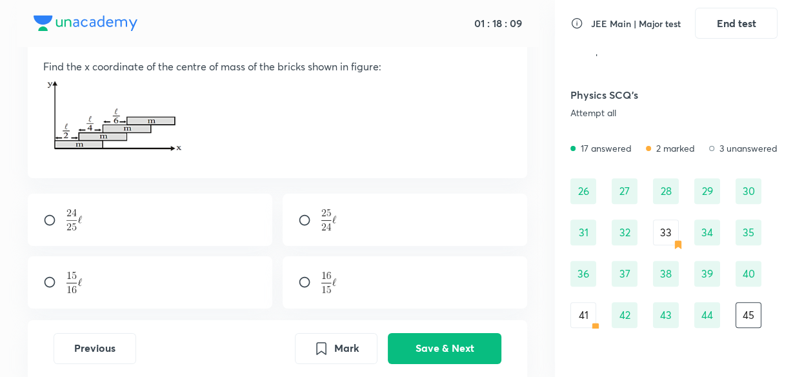
scroll to position [77, 0]
click at [392, 221] on div at bounding box center [405, 221] width 245 height 52
radio input "true"
drag, startPoint x: 392, startPoint y: 221, endPoint x: 445, endPoint y: 350, distance: 138.9
click at [445, 350] on div "01 : 16 : 39 Question 45 +4 marks, -1 mark Report Find the x coordinate of the …" at bounding box center [277, 188] width 555 height 377
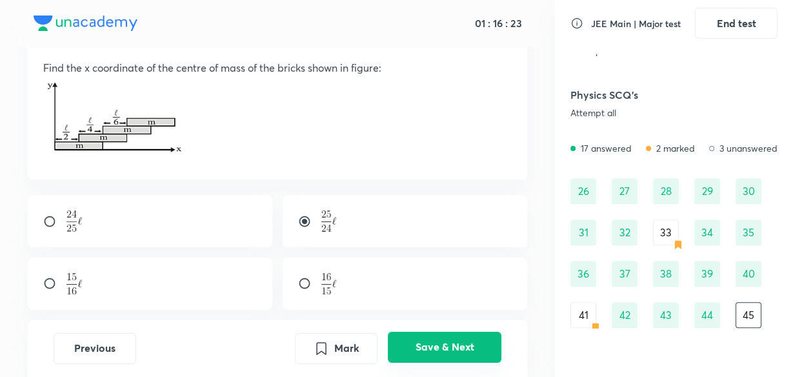
click at [457, 338] on button "Save & Next" at bounding box center [445, 347] width 114 height 31
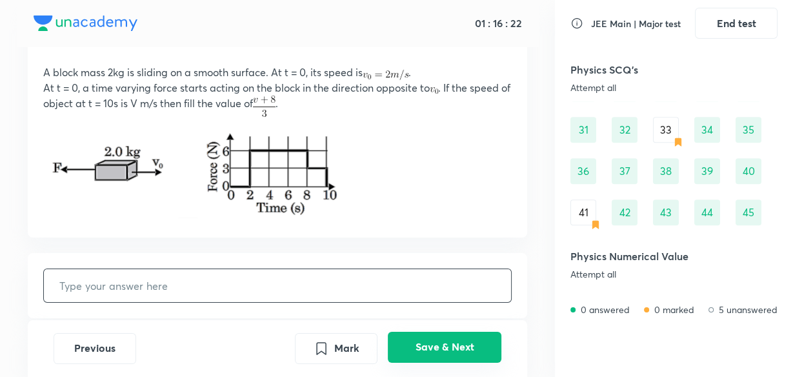
scroll to position [519, 0]
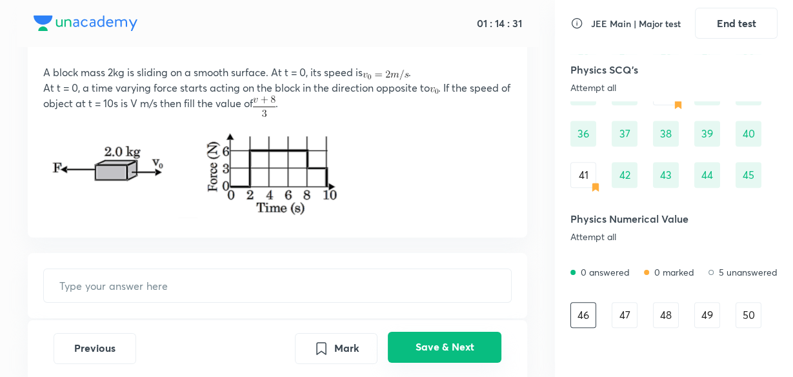
click at [465, 343] on button "Save & Next" at bounding box center [445, 347] width 114 height 31
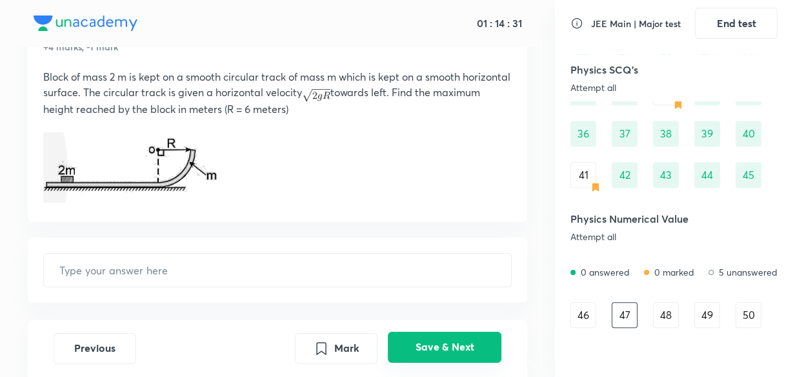
scroll to position [73, 0]
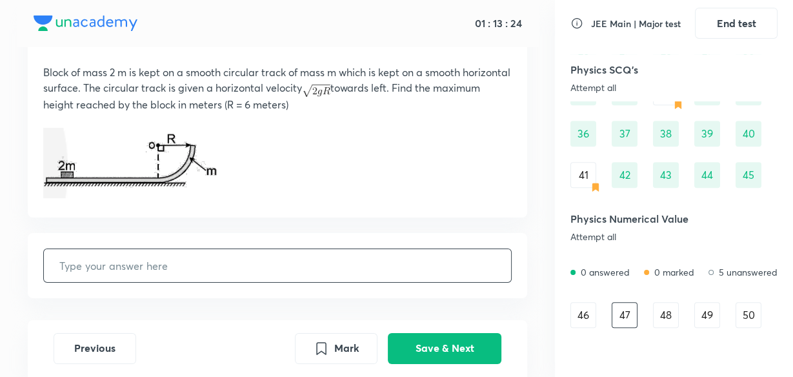
click at [256, 263] on input "text" at bounding box center [277, 265] width 467 height 33
type input "6"
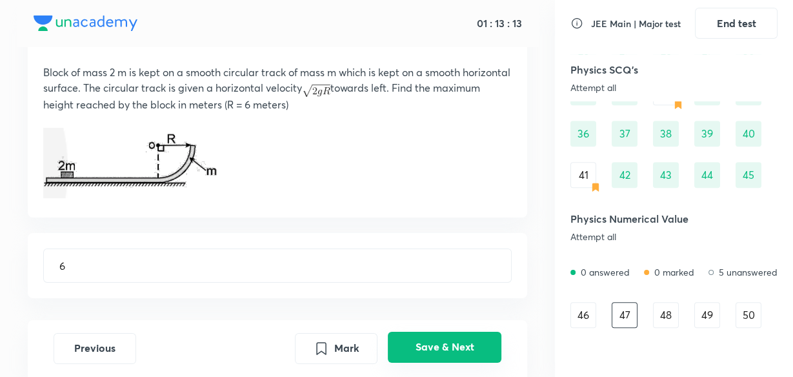
click at [456, 345] on button "Save & Next" at bounding box center [445, 347] width 114 height 31
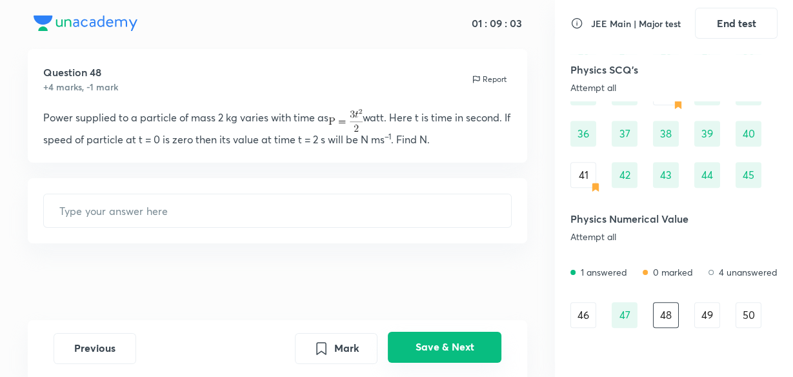
click at [465, 343] on button "Save & Next" at bounding box center [445, 347] width 114 height 31
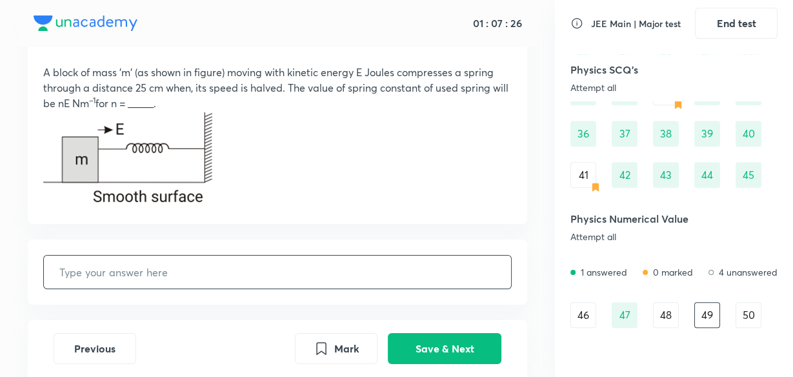
click at [225, 261] on input "text" at bounding box center [277, 272] width 467 height 33
type input "32"
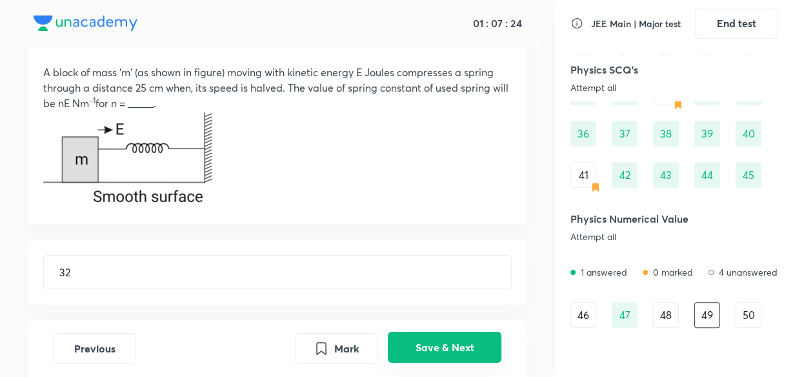
click at [443, 343] on button "Save & Next" at bounding box center [445, 347] width 114 height 31
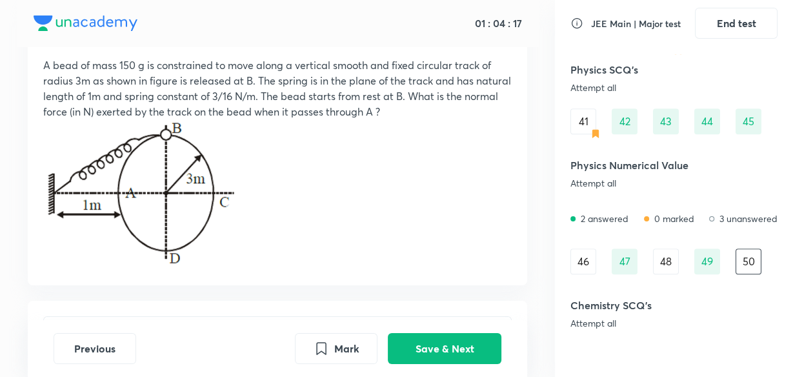
scroll to position [77, 0]
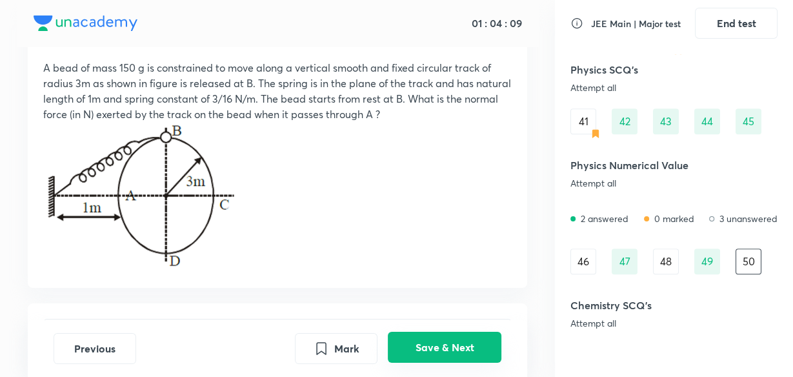
click at [456, 332] on button "Save & Next" at bounding box center [445, 347] width 114 height 31
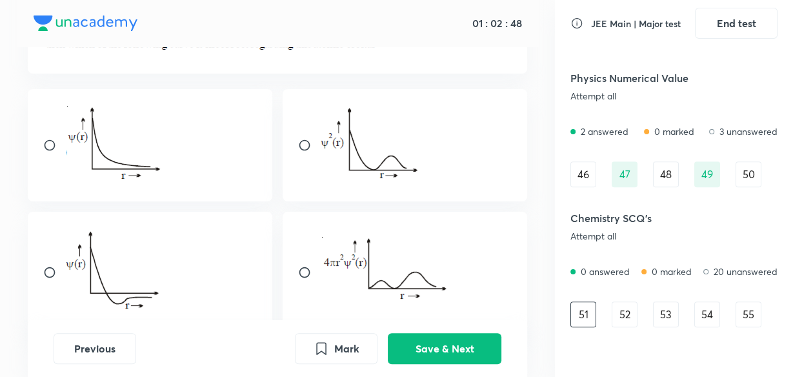
scroll to position [165, 0]
click at [317, 239] on div at bounding box center [405, 272] width 245 height 121
radio input "true"
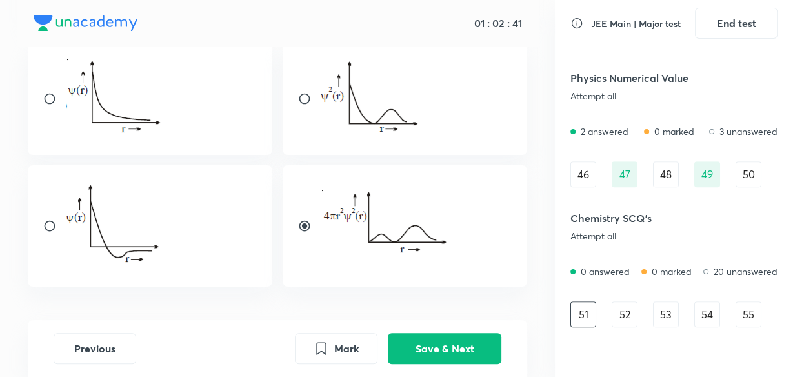
scroll to position [256, 0]
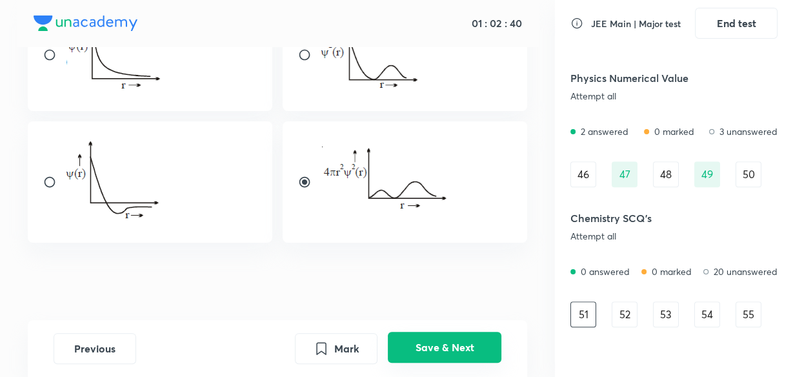
click at [431, 343] on button "Save & Next" at bounding box center [445, 347] width 114 height 31
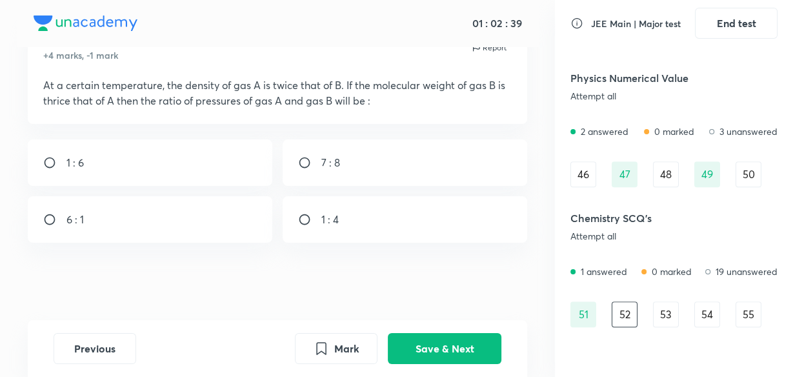
scroll to position [35, 0]
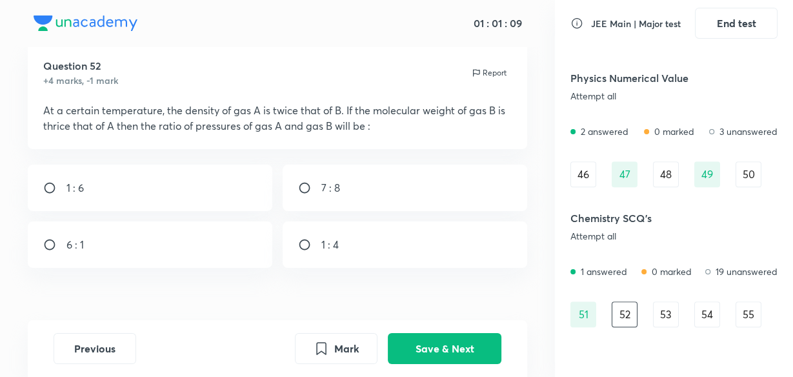
click at [207, 249] on div "6 : 1" at bounding box center [150, 244] width 245 height 46
radio input "true"
click at [441, 348] on button "Save & Next" at bounding box center [445, 347] width 114 height 31
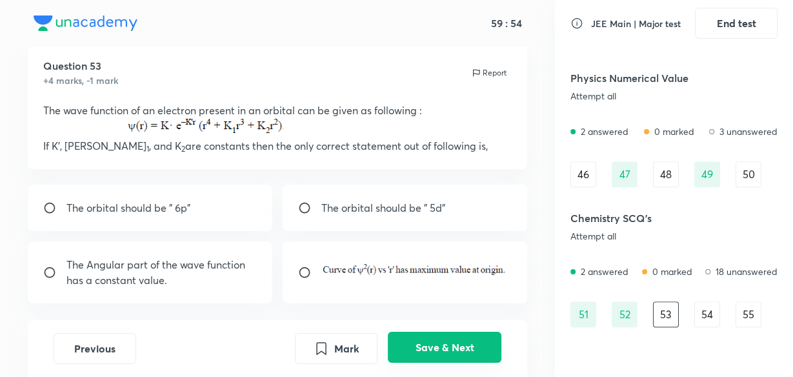
click at [441, 348] on button "Save & Next" at bounding box center [445, 347] width 114 height 31
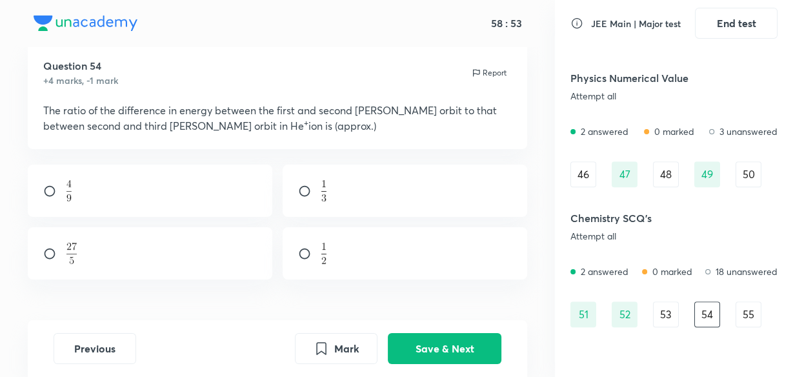
click at [218, 258] on div at bounding box center [150, 253] width 245 height 52
radio input "true"
click at [444, 354] on button "Save & Next" at bounding box center [445, 347] width 114 height 31
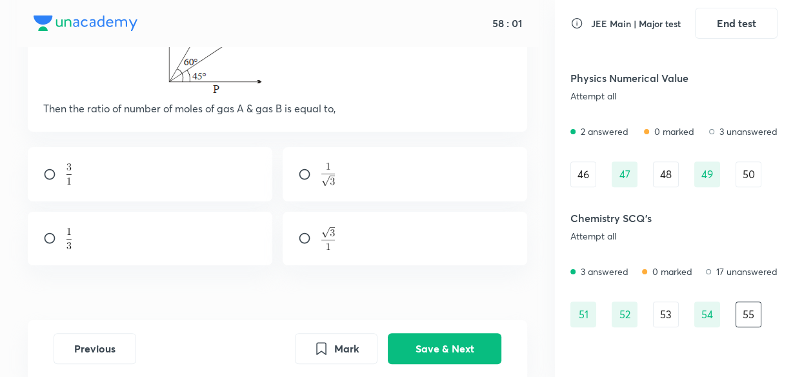
scroll to position [165, 0]
click at [382, 150] on div at bounding box center [405, 174] width 245 height 54
radio input "true"
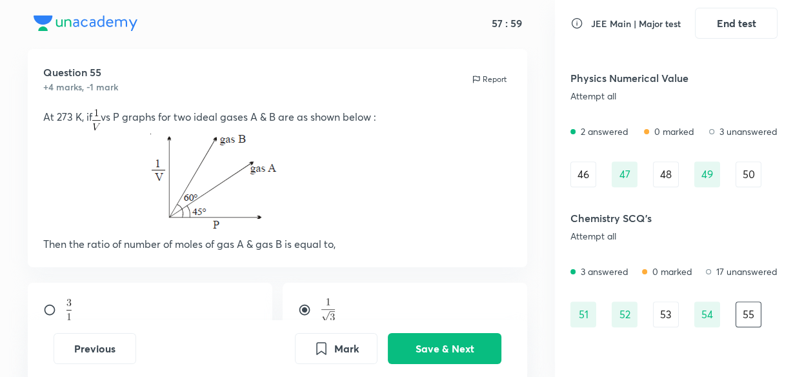
scroll to position [0, 0]
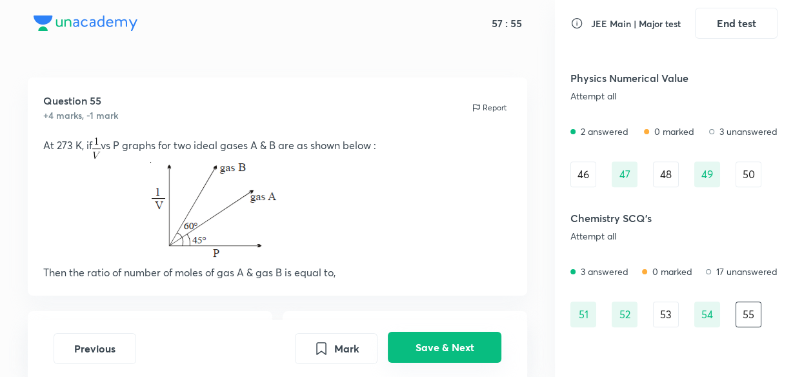
click at [453, 354] on button "Save & Next" at bounding box center [445, 347] width 114 height 31
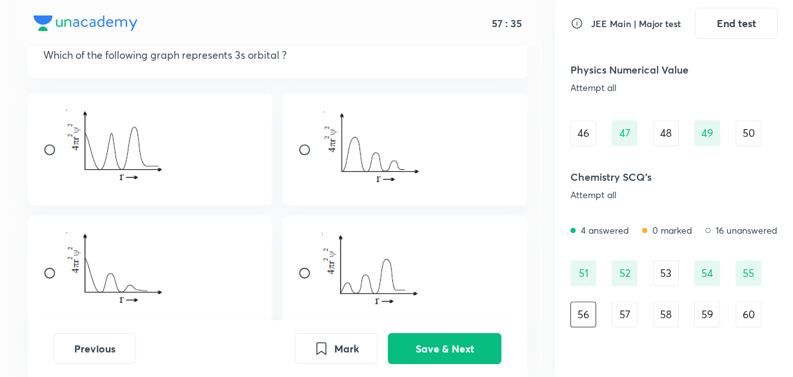
scroll to position [92, 0]
click at [179, 267] on div at bounding box center [150, 271] width 245 height 115
radio input "true"
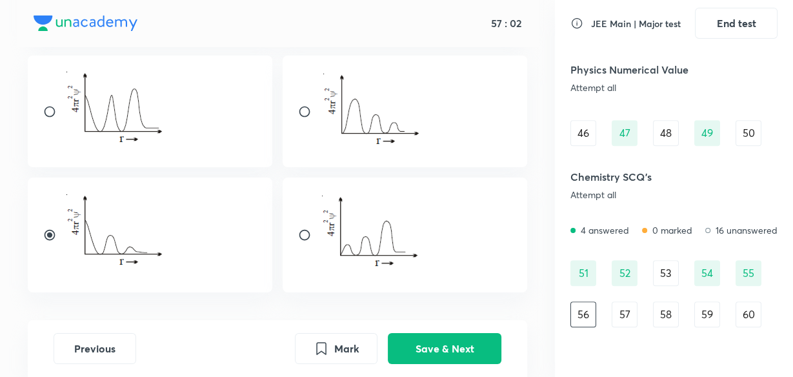
scroll to position [130, 0]
click at [457, 344] on button "Save & Next" at bounding box center [445, 347] width 114 height 31
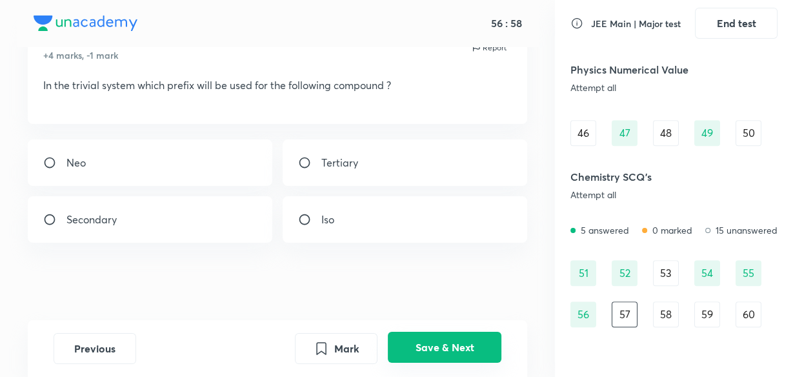
scroll to position [87, 0]
click at [386, 159] on div "Tertiary" at bounding box center [405, 162] width 245 height 46
radio input "true"
click at [454, 337] on button "Save & Next" at bounding box center [445, 347] width 114 height 31
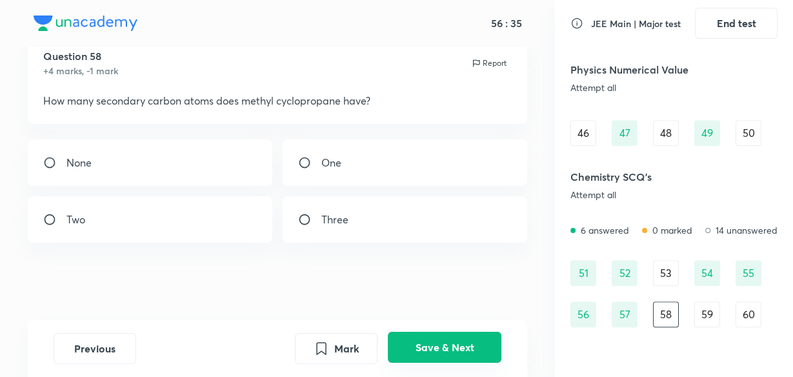
scroll to position [45, 0]
click at [179, 209] on div "Two" at bounding box center [150, 219] width 245 height 46
radio input "true"
click at [420, 338] on button "Save & Next" at bounding box center [445, 347] width 114 height 31
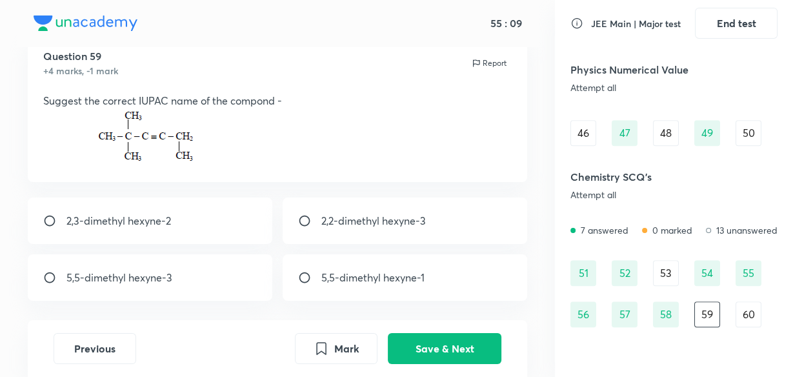
click at [449, 227] on div "2,2-dimethyl hexyne-3" at bounding box center [405, 221] width 245 height 46
radio input "true"
click at [436, 349] on button "Save & Next" at bounding box center [445, 347] width 114 height 31
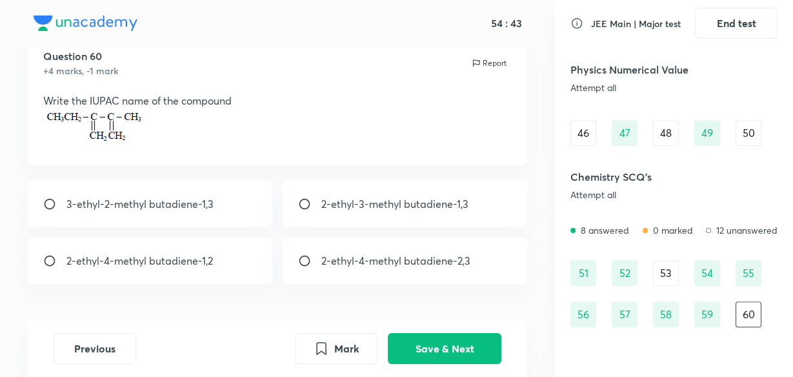
click at [394, 214] on div "2-ethyl-3-methyl butadiene-1,3" at bounding box center [405, 204] width 245 height 46
radio input "true"
click at [469, 338] on button "Save & Next" at bounding box center [445, 347] width 114 height 31
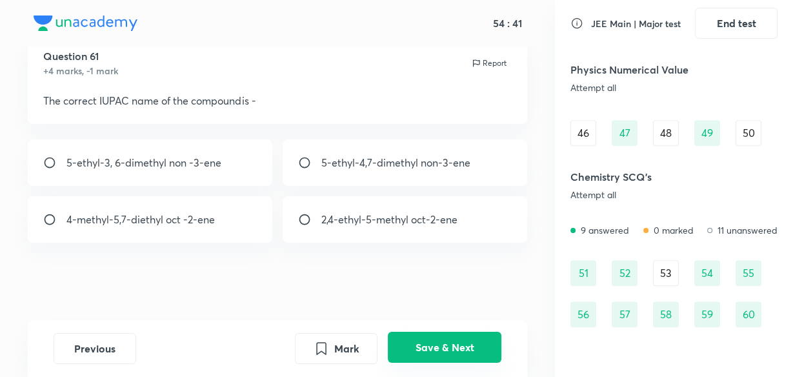
scroll to position [742, 0]
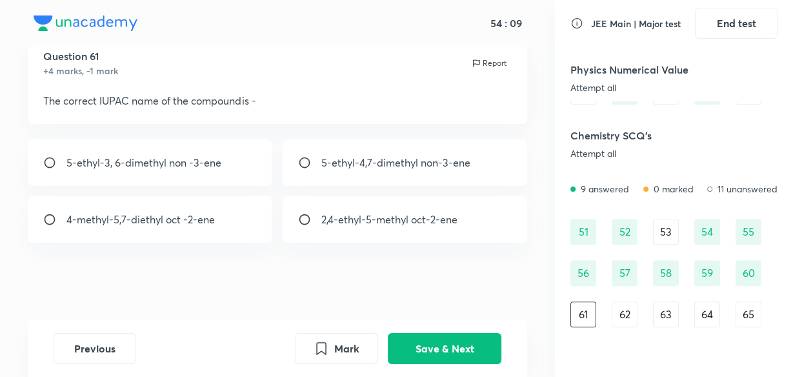
click at [471, 243] on div "2,4-ethyl-5-methyl oct-2-ene" at bounding box center [405, 219] width 245 height 46
radio input "true"
click at [473, 351] on button "Save & Next" at bounding box center [445, 347] width 114 height 31
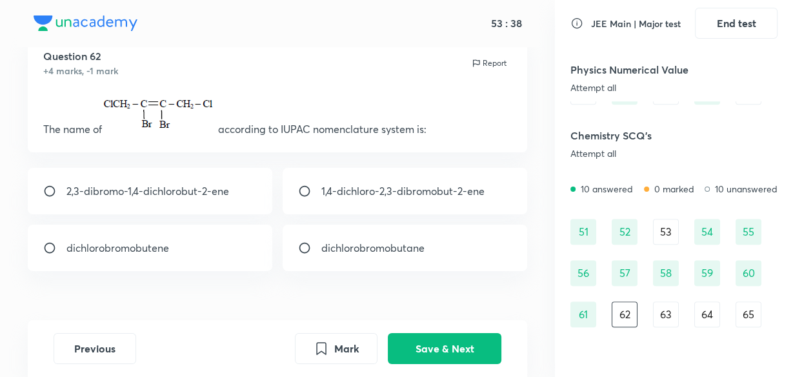
click at [236, 195] on div "2,3-dibromo-1,4-dichlorobut-2-ene" at bounding box center [150, 191] width 245 height 46
radio input "true"
click at [422, 339] on button "Save & Next" at bounding box center [445, 347] width 114 height 31
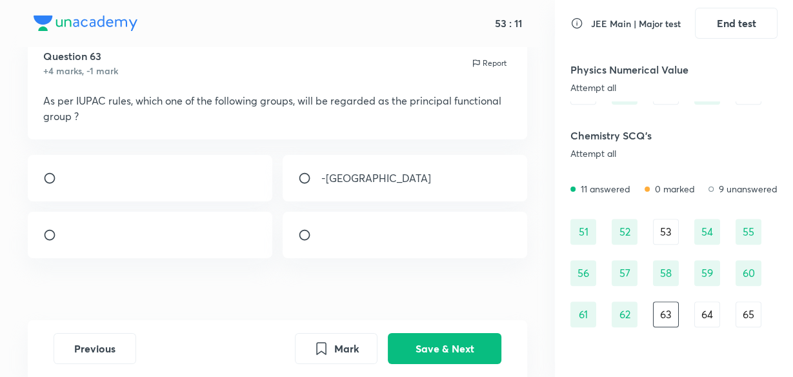
click at [393, 258] on div at bounding box center [405, 235] width 245 height 46
radio input "true"
click at [449, 338] on button "Save & Next" at bounding box center [445, 347] width 114 height 31
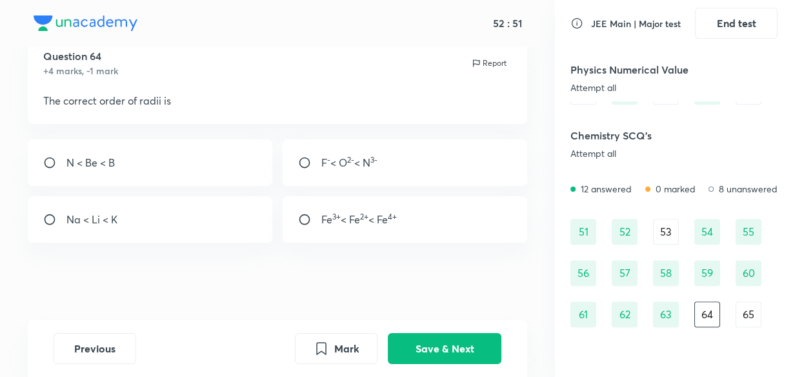
click at [430, 170] on div "F - < O 2- < N 3-" at bounding box center [405, 162] width 245 height 46
radio input "true"
click at [437, 344] on button "Save & Next" at bounding box center [445, 347] width 114 height 31
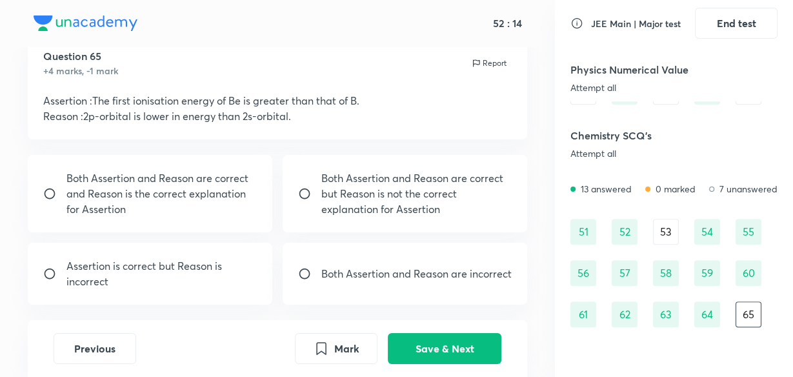
click at [239, 273] on p "Assertion is correct but Reason is incorrect" at bounding box center [161, 273] width 190 height 31
radio input "true"
click at [434, 339] on button "Save & Next" at bounding box center [445, 347] width 114 height 31
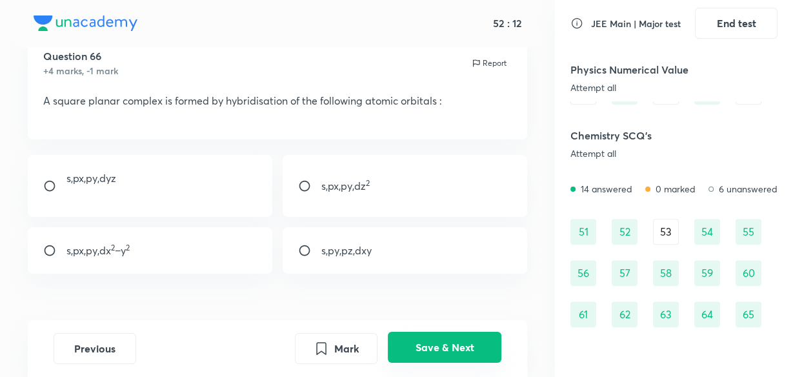
scroll to position [784, 0]
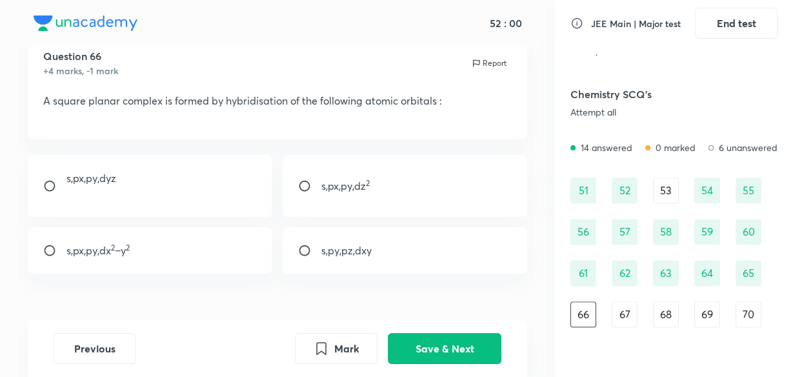
click at [207, 245] on div "s,px​,py​,dx 2 −y 2 ​" at bounding box center [150, 250] width 245 height 46
radio input "true"
click at [439, 341] on button "Save & Next" at bounding box center [445, 347] width 114 height 31
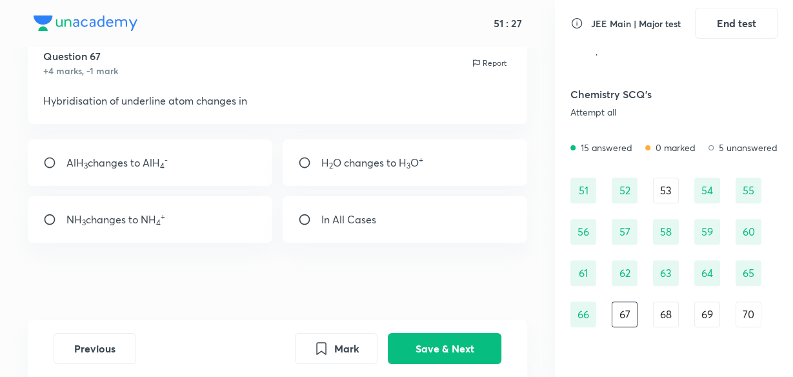
click at [363, 235] on div "In All Cases" at bounding box center [405, 219] width 245 height 46
radio input "true"
click at [433, 342] on button "Save & Next" at bounding box center [445, 347] width 114 height 31
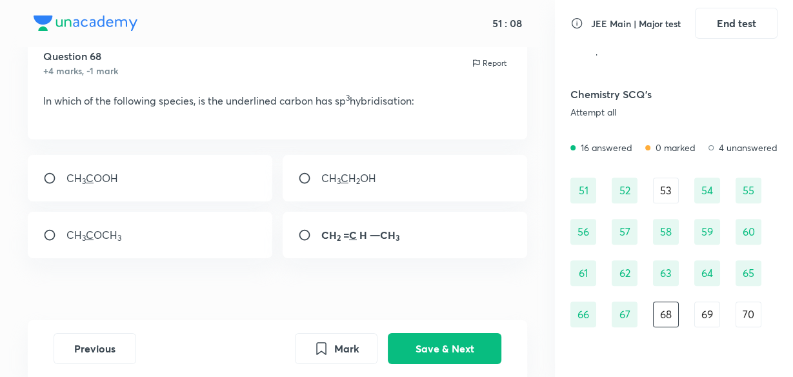
click at [409, 177] on div "CH 3 ​ C ​H 2 ​OH" at bounding box center [405, 178] width 245 height 46
radio input "true"
click at [453, 349] on button "Save & Next" at bounding box center [445, 347] width 114 height 31
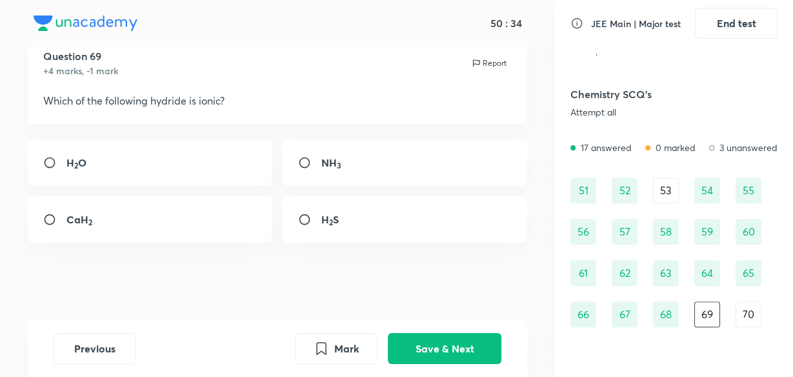
click at [227, 164] on div "H 2 O" at bounding box center [150, 162] width 245 height 46
radio input "true"
click at [423, 335] on button "Save & Next" at bounding box center [445, 347] width 114 height 31
click at [198, 170] on div "101" at bounding box center [150, 162] width 245 height 46
radio input "true"
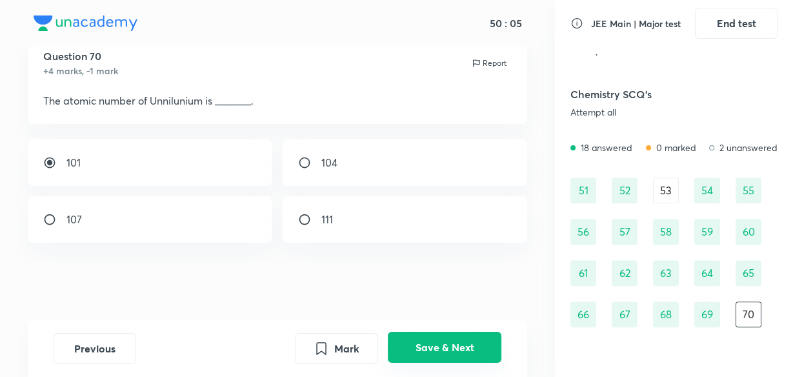
click at [436, 336] on button "Save & Next" at bounding box center [445, 347] width 114 height 31
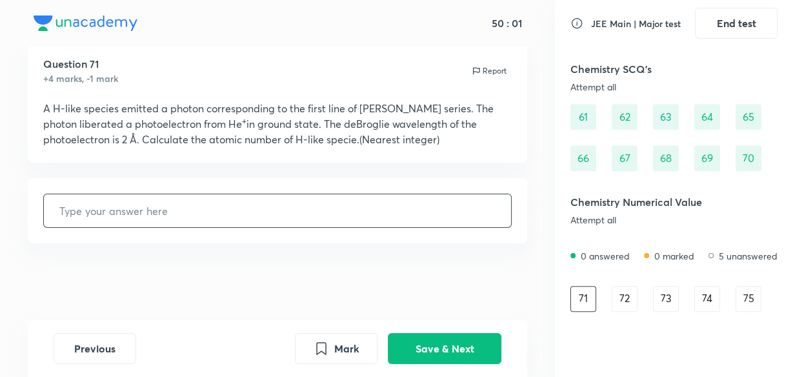
scroll to position [952, 0]
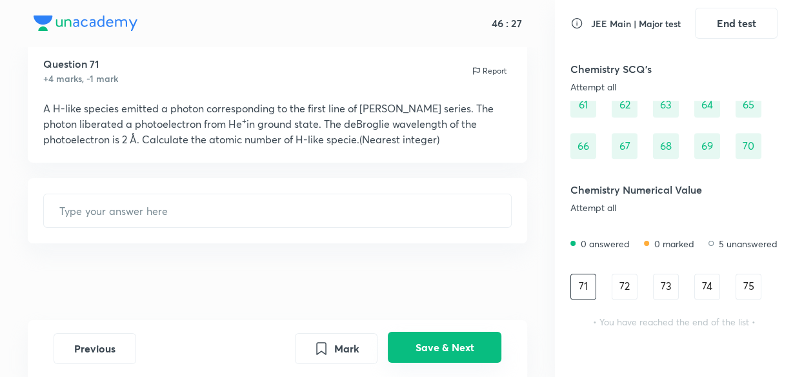
click at [469, 349] on button "Save & Next" at bounding box center [445, 347] width 114 height 31
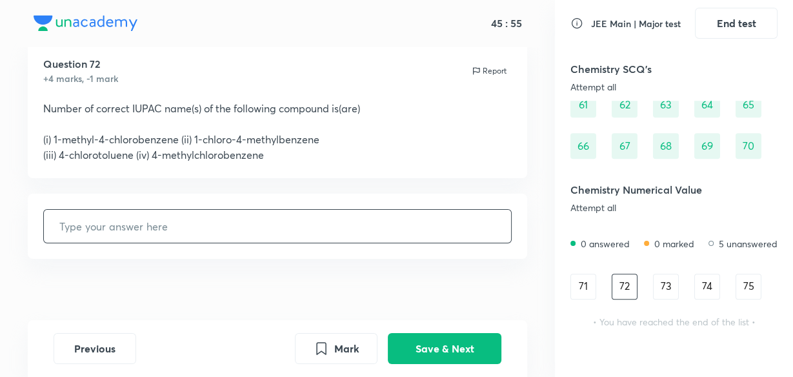
click at [300, 243] on input "text" at bounding box center [277, 226] width 467 height 33
type input "3"
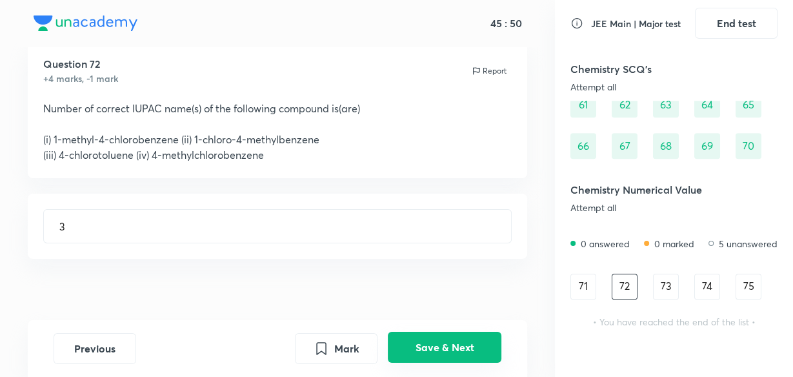
click at [465, 341] on button "Save & Next" at bounding box center [445, 347] width 114 height 31
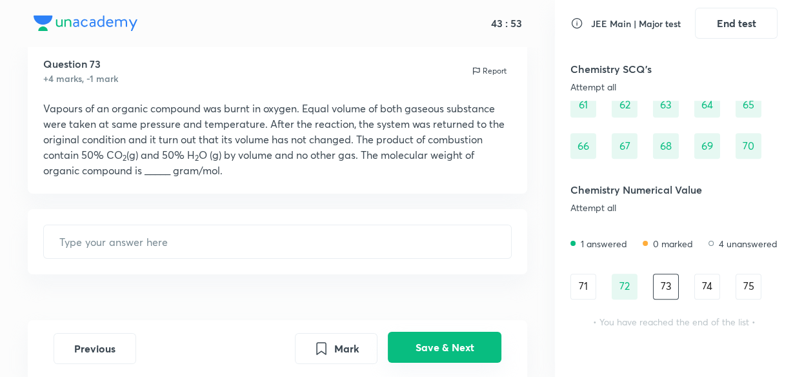
click at [462, 345] on button "Save & Next" at bounding box center [445, 347] width 114 height 31
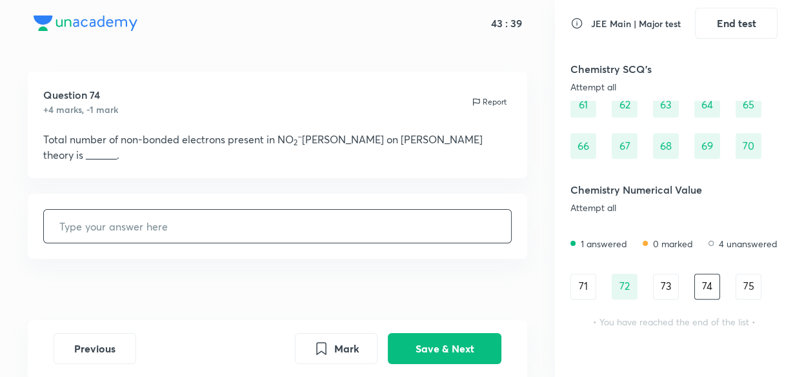
click at [300, 210] on input "text" at bounding box center [277, 226] width 467 height 33
type input "2"
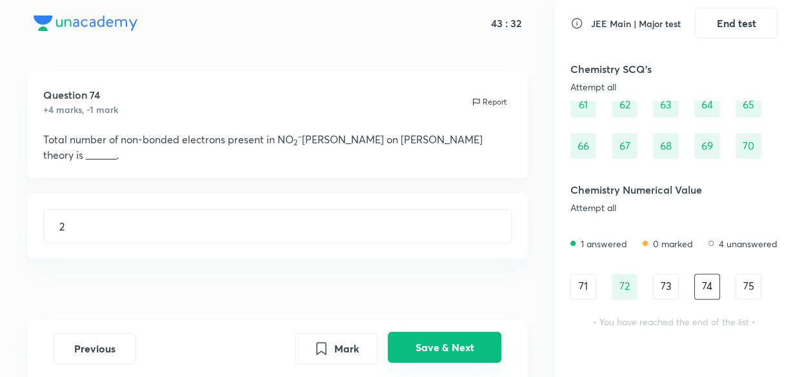
click at [465, 342] on button "Save & Next" at bounding box center [445, 347] width 114 height 31
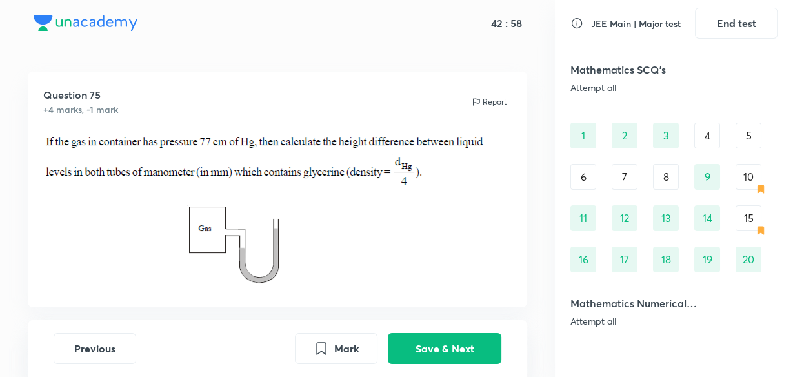
scroll to position [0, 0]
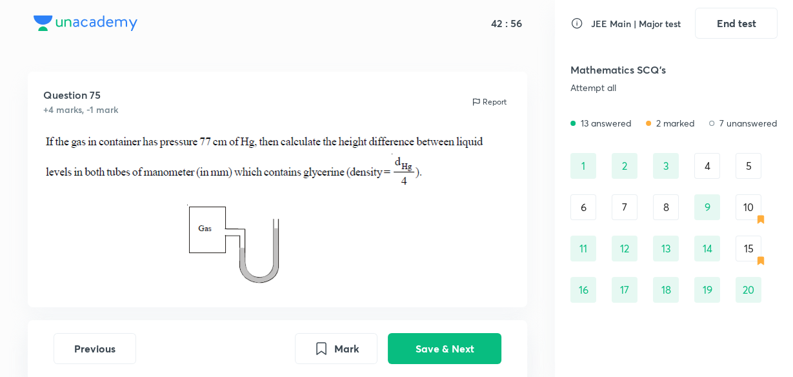
click at [576, 198] on div "6" at bounding box center [584, 207] width 26 height 26
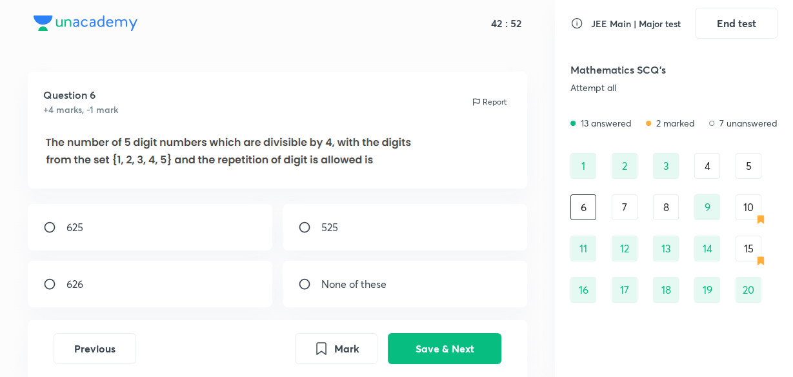
click at [666, 209] on div "8" at bounding box center [666, 207] width 26 height 26
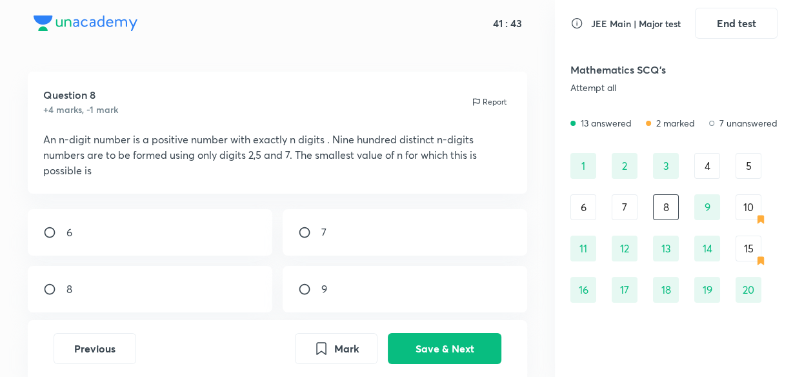
click at [635, 203] on div "7" at bounding box center [625, 207] width 26 height 26
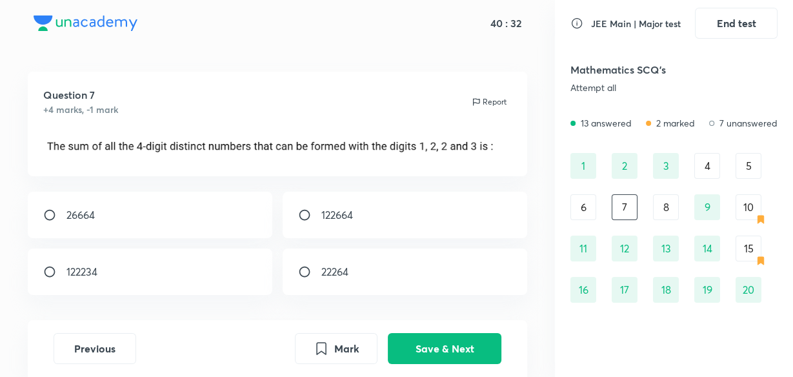
click at [220, 261] on div "122234" at bounding box center [150, 272] width 245 height 46
radio input "true"
click at [427, 207] on div "122664" at bounding box center [405, 215] width 245 height 46
radio input "true"
radio input "false"
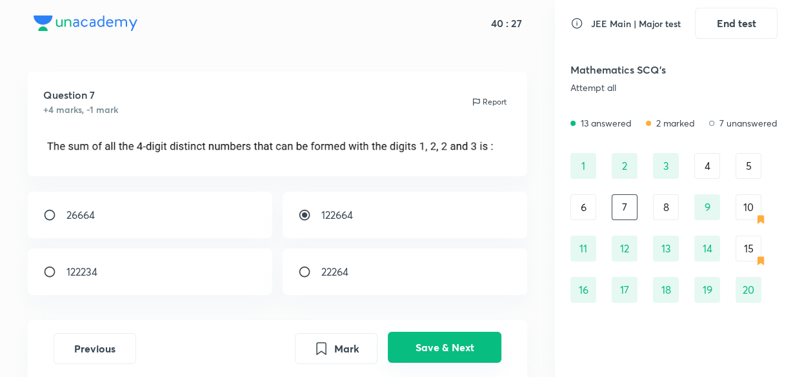
click at [438, 356] on button "Save & Next" at bounding box center [445, 347] width 114 height 31
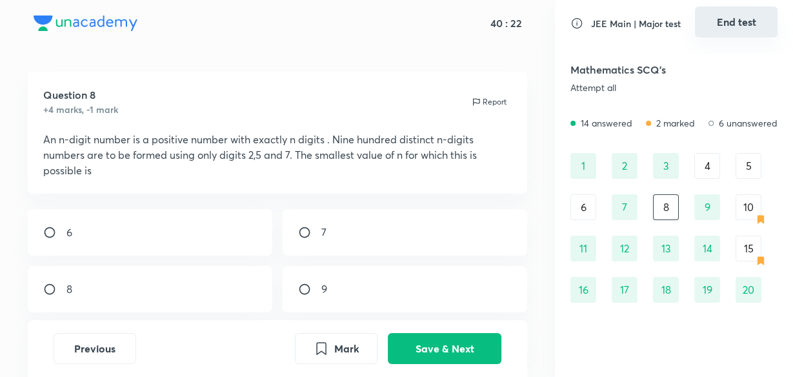
click at [748, 26] on button "End test" at bounding box center [736, 21] width 83 height 31
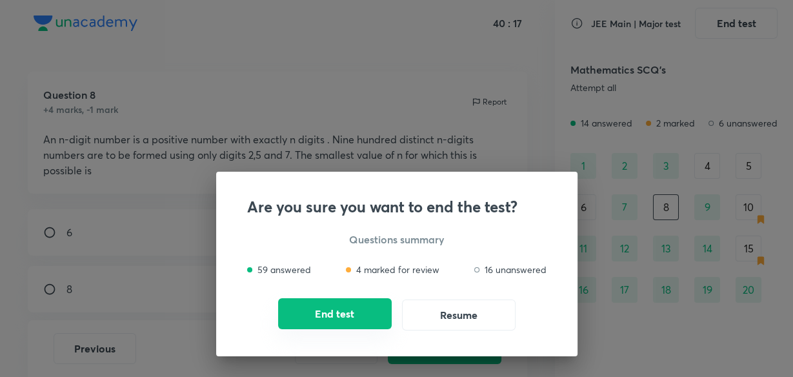
click at [339, 316] on button "End test" at bounding box center [335, 313] width 114 height 31
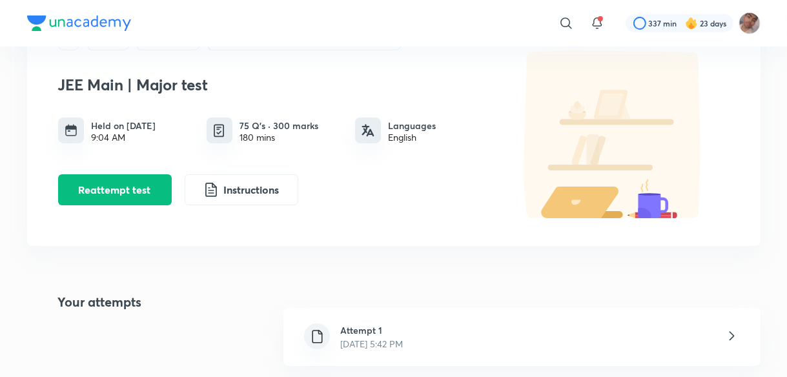
scroll to position [185, 0]
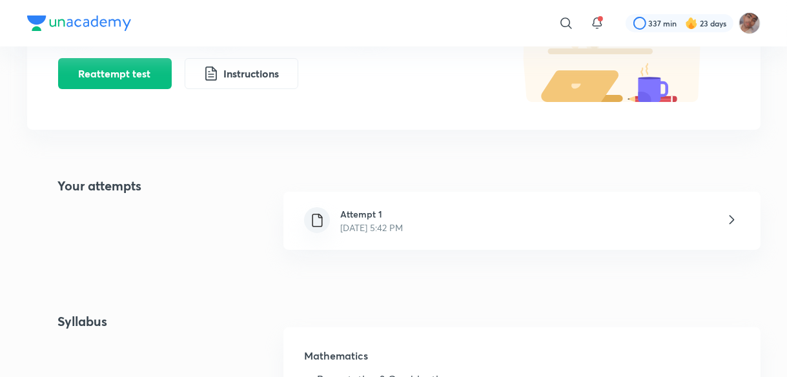
click at [522, 232] on div "Attempt 1 Oct 7, 2025, 5:42 PM" at bounding box center [521, 221] width 476 height 58
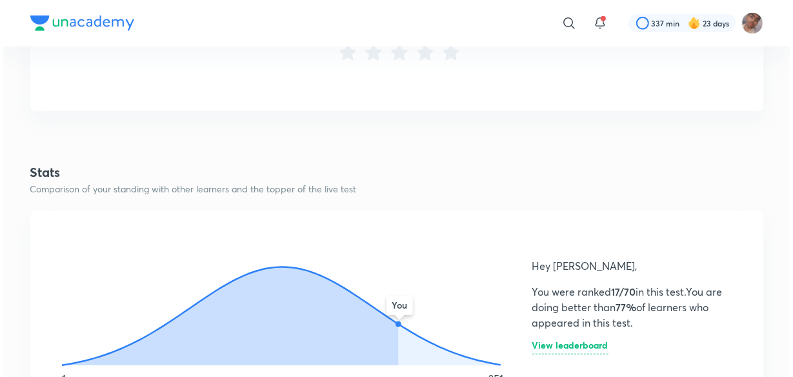
scroll to position [702, 0]
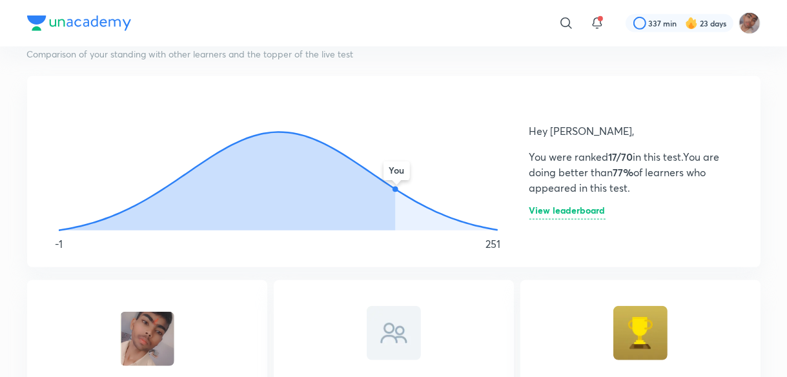
click at [565, 216] on h6 "View leaderboard" at bounding box center [567, 213] width 76 height 14
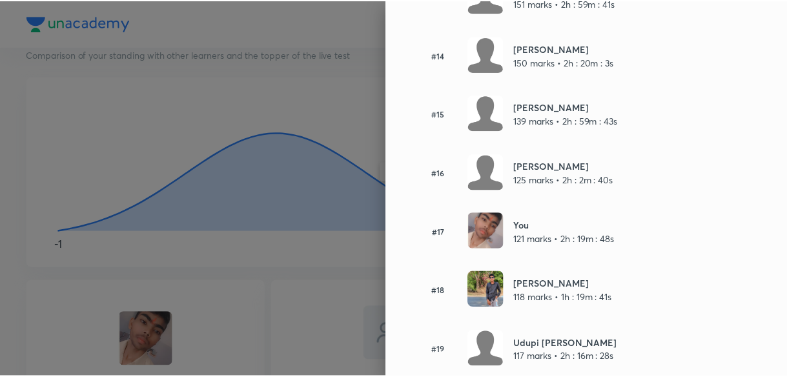
scroll to position [907, 0]
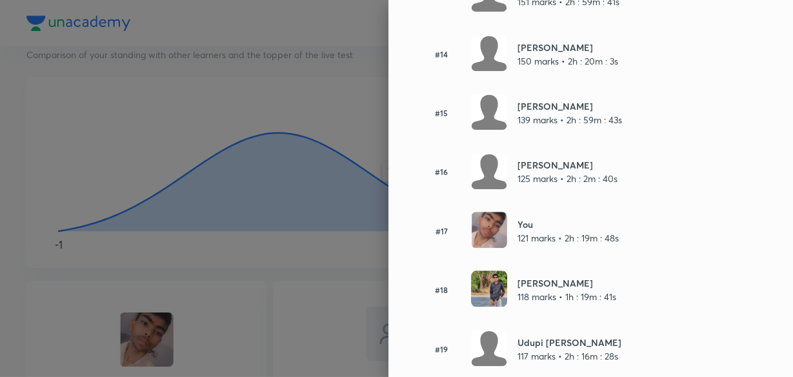
click at [288, 169] on div at bounding box center [396, 188] width 793 height 377
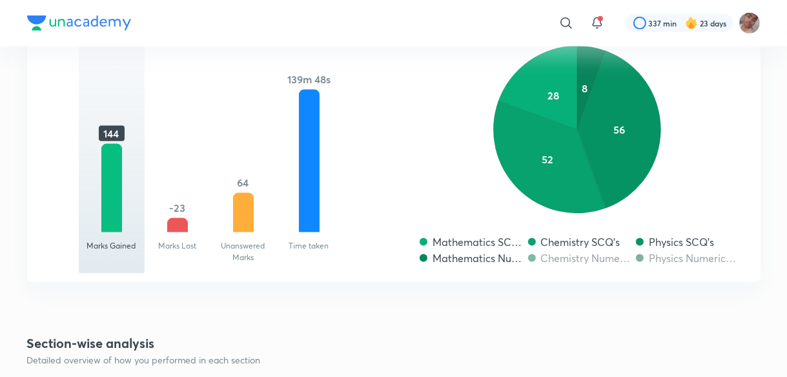
scroll to position [1457, 0]
click at [178, 225] on div at bounding box center [177, 225] width 21 height 14
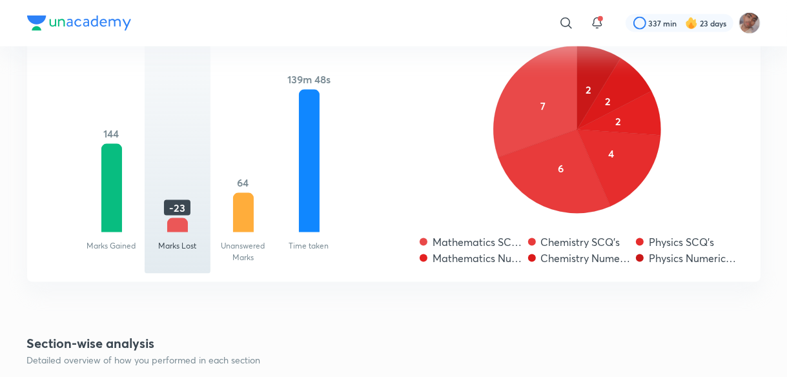
click at [234, 212] on div at bounding box center [243, 212] width 21 height 39
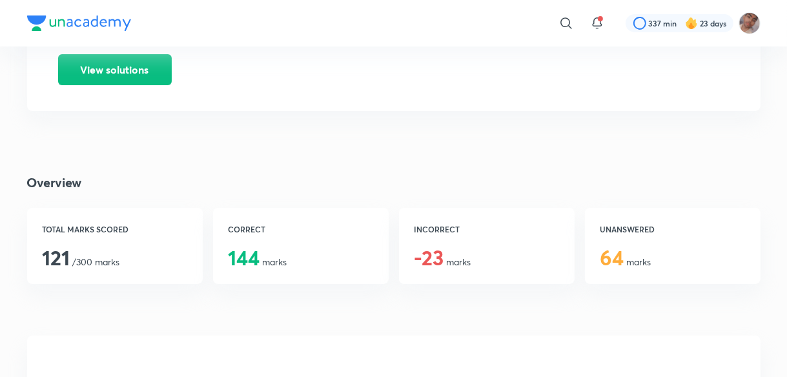
scroll to position [63, 0]
